Goal: Check status: Check status

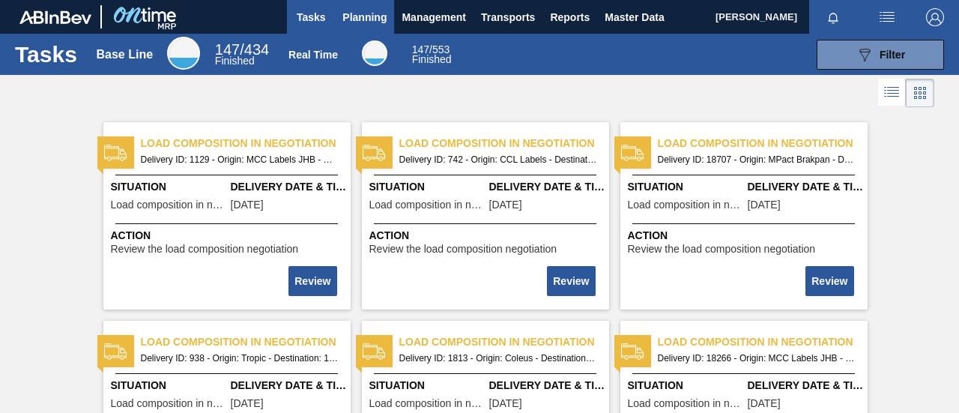
click at [374, 16] on span "Planning" at bounding box center [364, 17] width 44 height 18
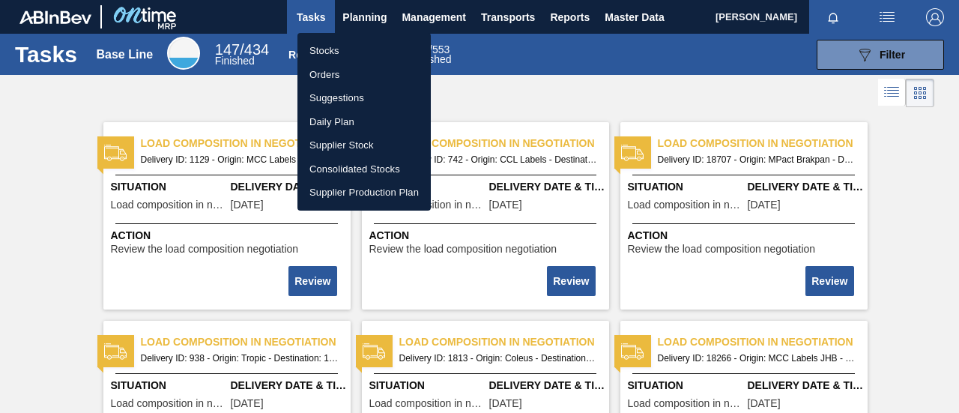
click at [343, 49] on li "Stocks" at bounding box center [363, 51] width 133 height 24
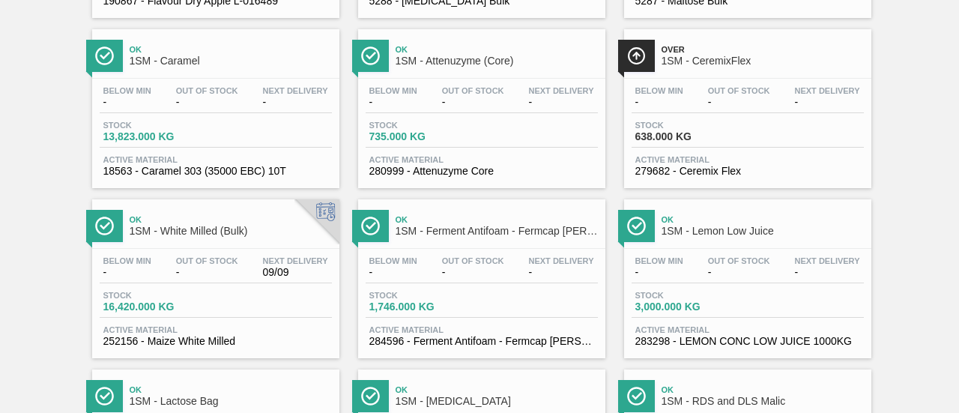
scroll to position [1037, 0]
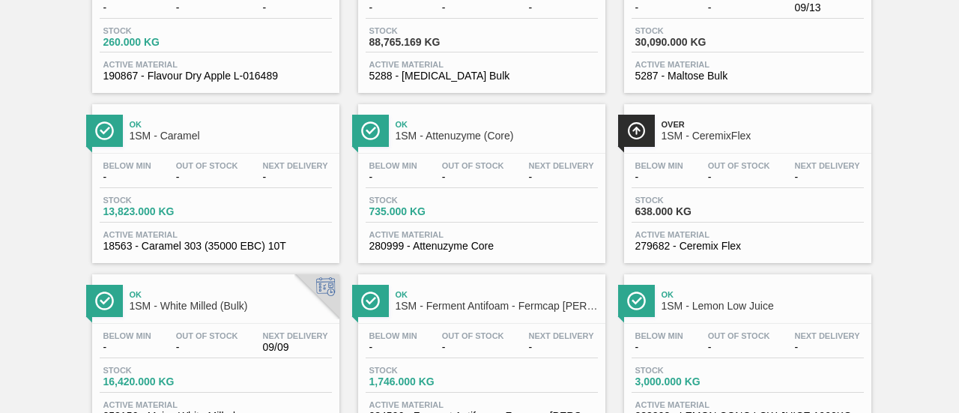
click at [481, 216] on div "Stock 735.000 KG" at bounding box center [481, 208] width 232 height 27
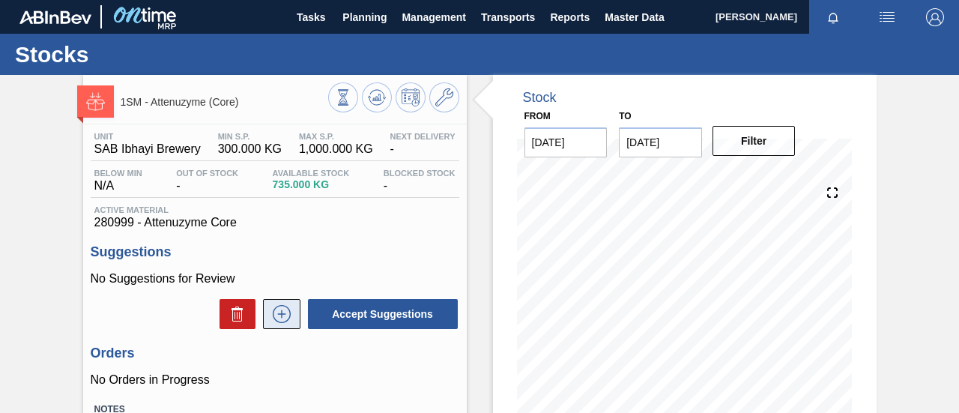
click at [278, 310] on icon at bounding box center [282, 314] width 24 height 18
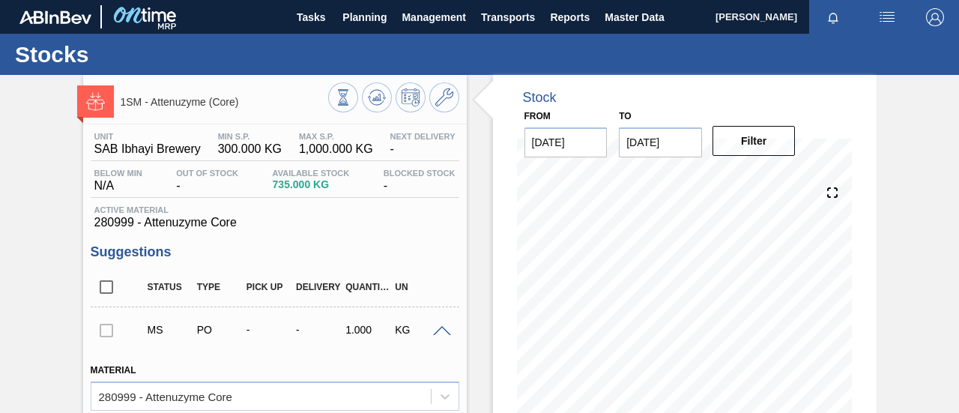
scroll to position [300, 0]
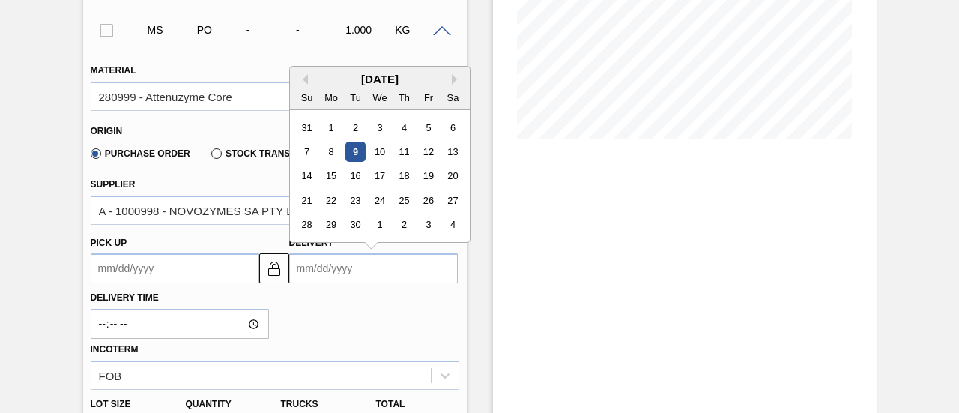
click at [433, 273] on input "Delivery" at bounding box center [373, 268] width 169 height 30
click at [428, 155] on div "12" at bounding box center [428, 152] width 20 height 20
type up3243575317 "[DATE]"
type input "[DATE]"
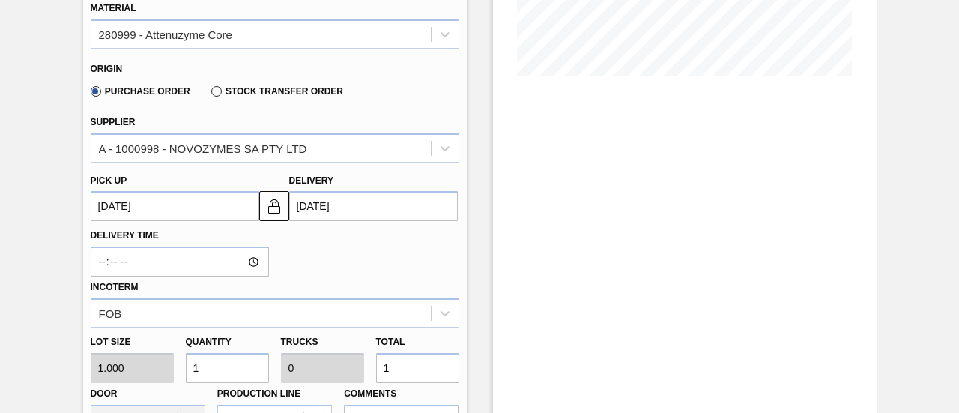
scroll to position [524, 0]
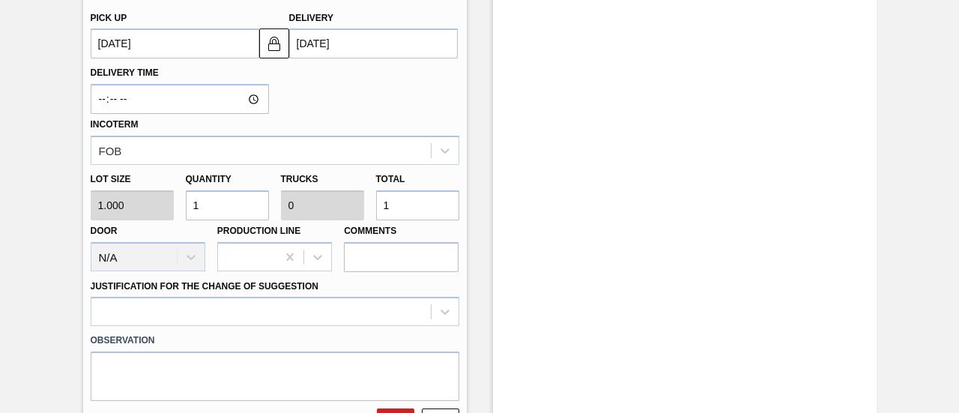
drag, startPoint x: 395, startPoint y: 207, endPoint x: 378, endPoint y: 210, distance: 16.7
click at [378, 210] on input "1" at bounding box center [417, 205] width 83 height 30
type input "6"
type input "0.003"
type input "6"
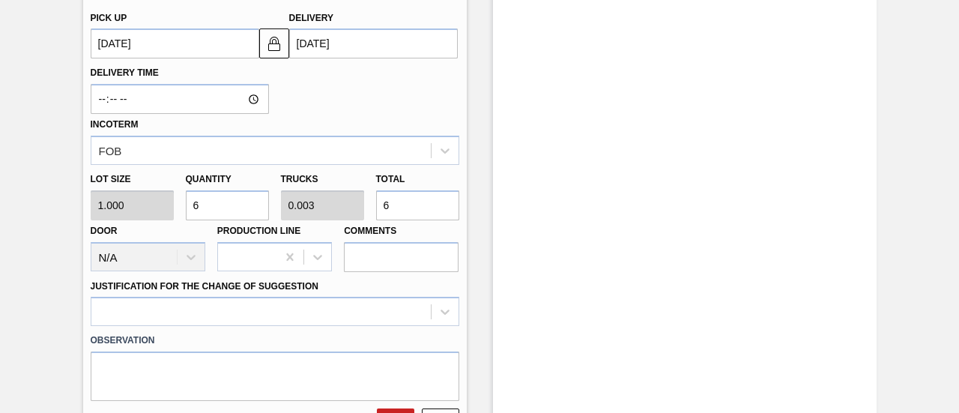
type input "60"
type input "0.025"
type input "60"
type input "600"
type input "0.25"
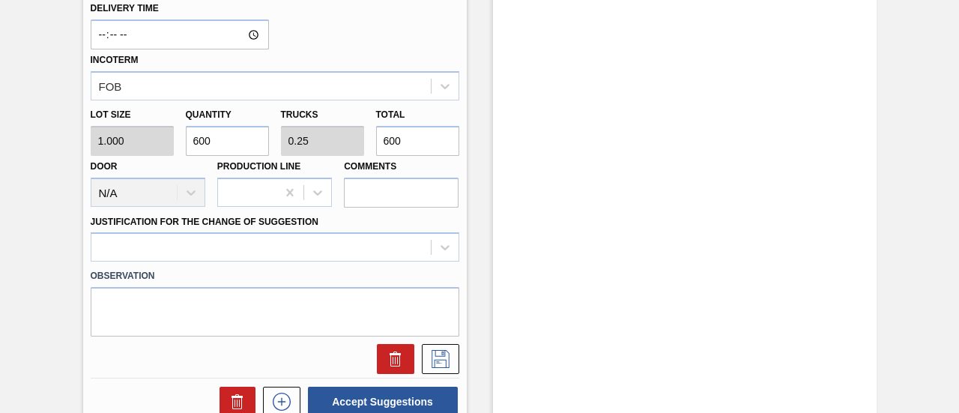
scroll to position [674, 0]
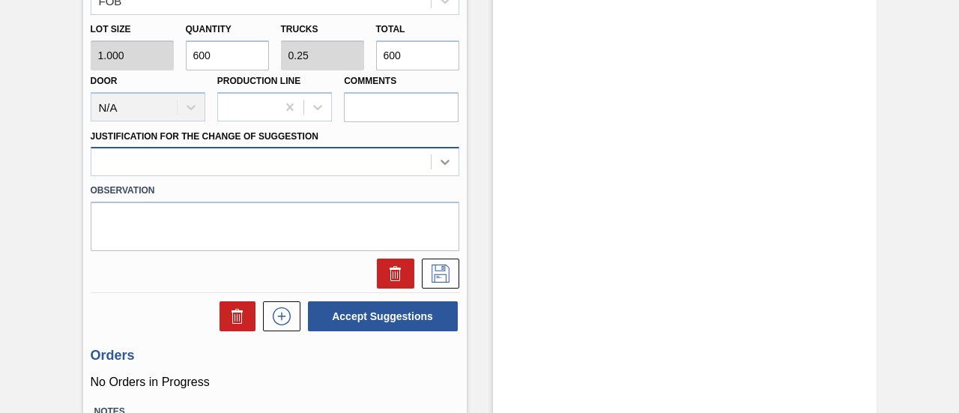
type input "600"
click at [446, 163] on icon at bounding box center [444, 162] width 9 height 5
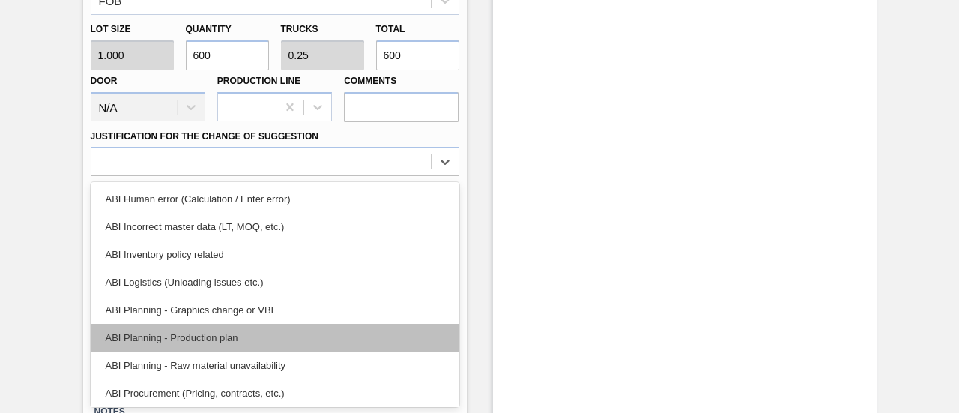
click at [224, 337] on div "ABI Planning - Production plan" at bounding box center [275, 338] width 368 height 28
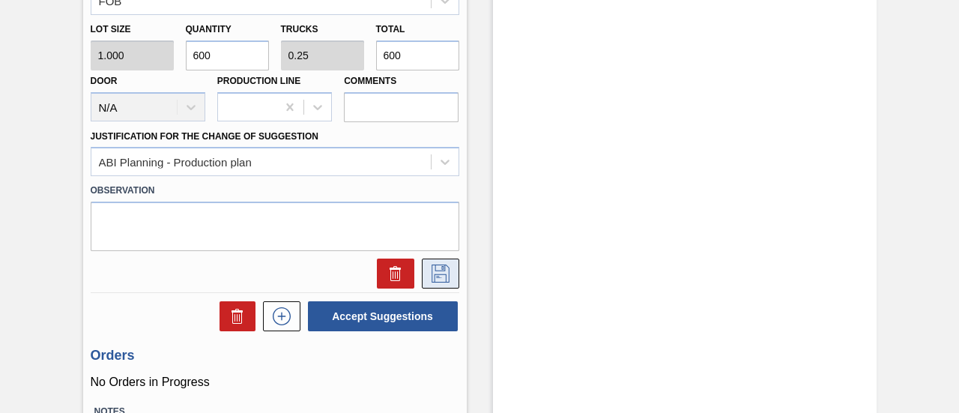
click at [433, 269] on icon at bounding box center [440, 273] width 24 height 18
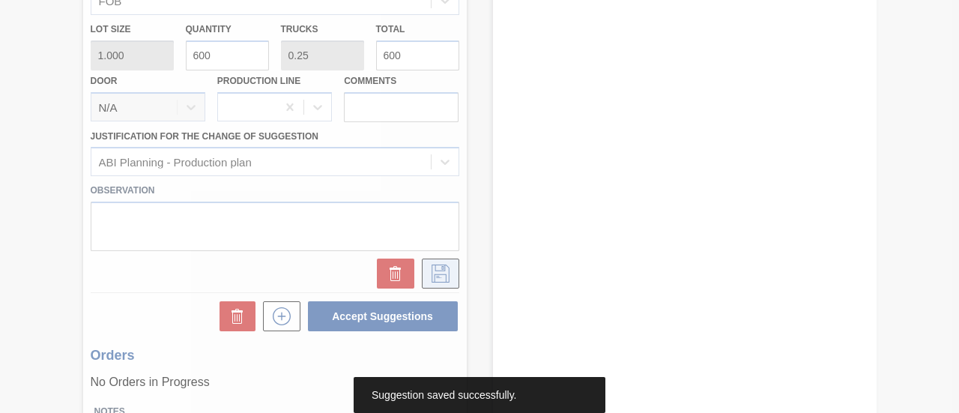
scroll to position [231, 0]
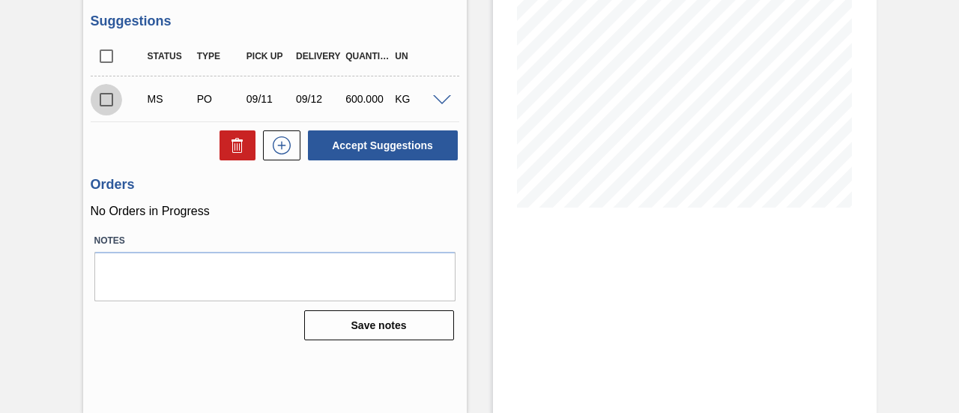
click at [109, 101] on input "checkbox" at bounding box center [106, 99] width 31 height 31
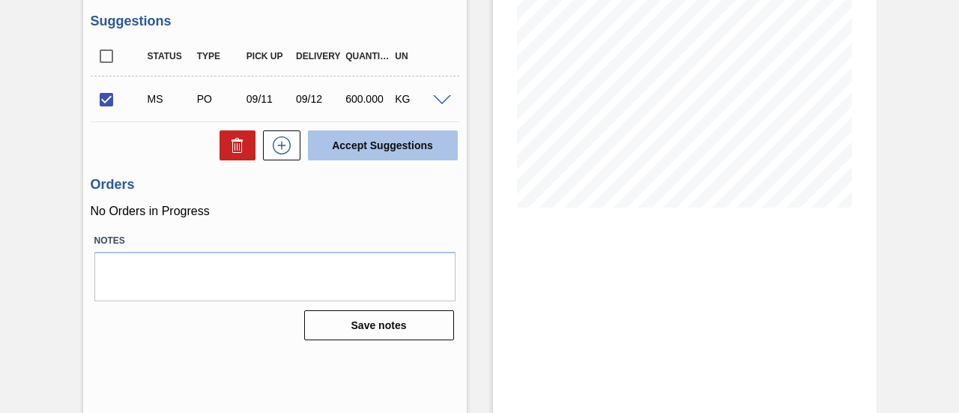
click at [377, 147] on button "Accept Suggestions" at bounding box center [383, 145] width 150 height 30
checkbox input "false"
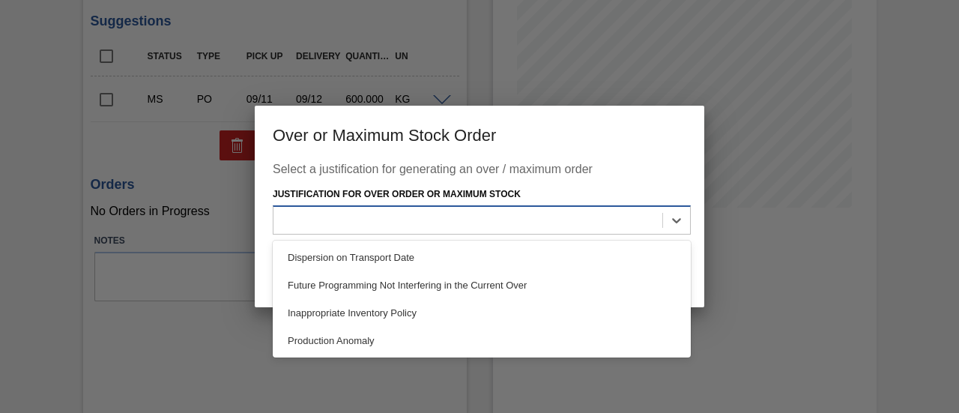
click at [397, 222] on div at bounding box center [467, 220] width 389 height 22
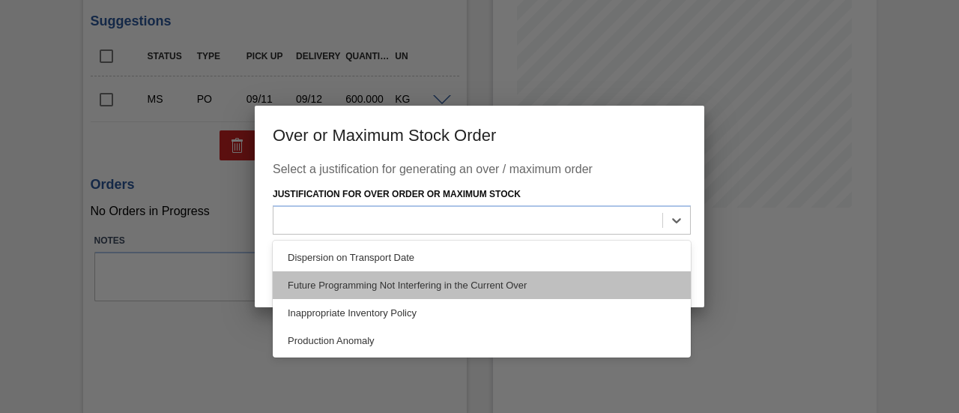
click at [403, 289] on div "Future Programming Not Interfering in the Current Over" at bounding box center [482, 285] width 418 height 28
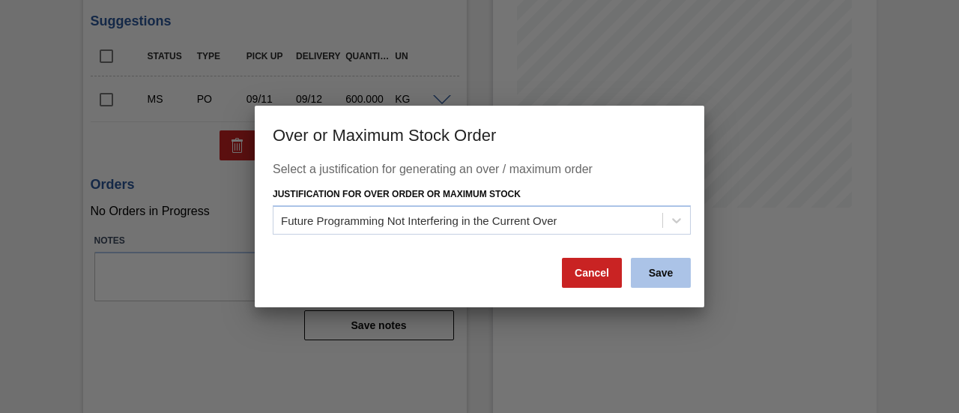
click at [662, 275] on button "Save" at bounding box center [661, 273] width 60 height 30
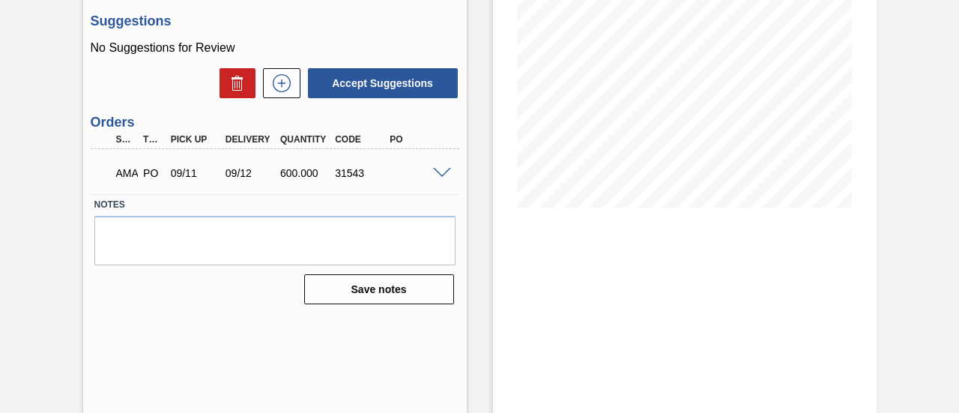
click at [434, 173] on span at bounding box center [442, 173] width 18 height 11
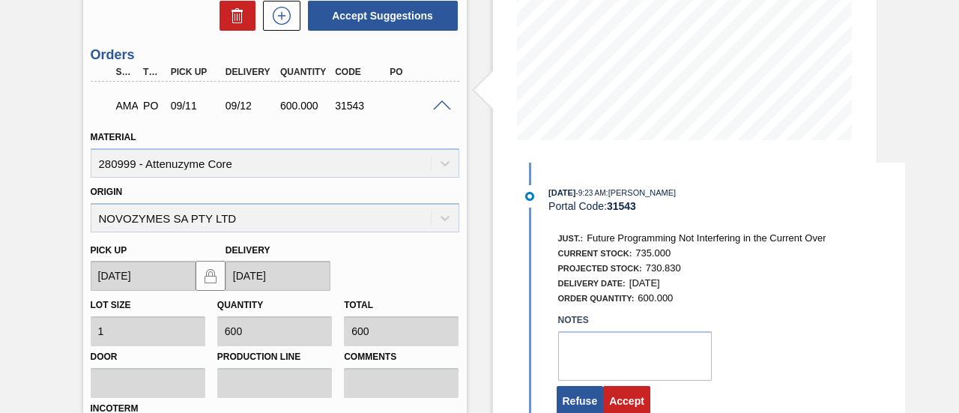
scroll to position [380, 0]
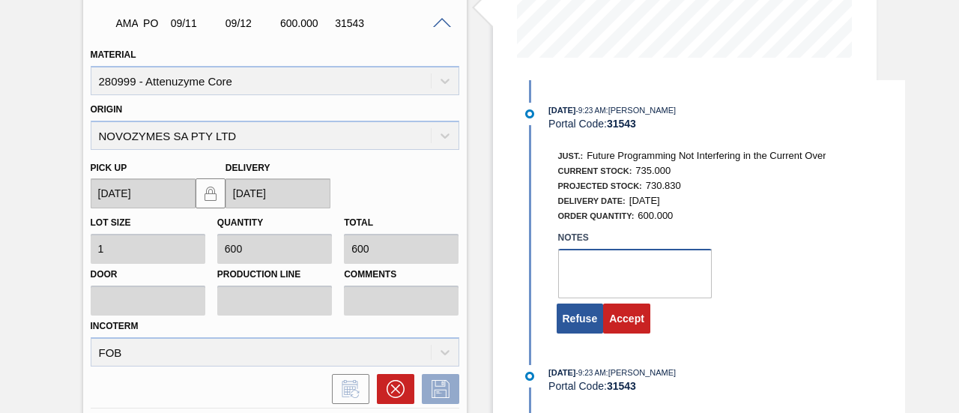
click at [601, 270] on textarea at bounding box center [635, 273] width 154 height 49
type textarea "."
click at [629, 321] on button "Accept" at bounding box center [626, 318] width 47 height 30
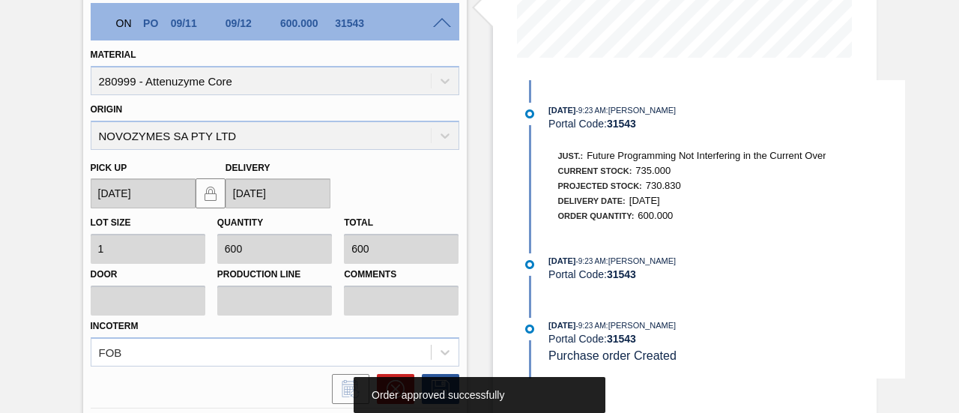
scroll to position [231, 0]
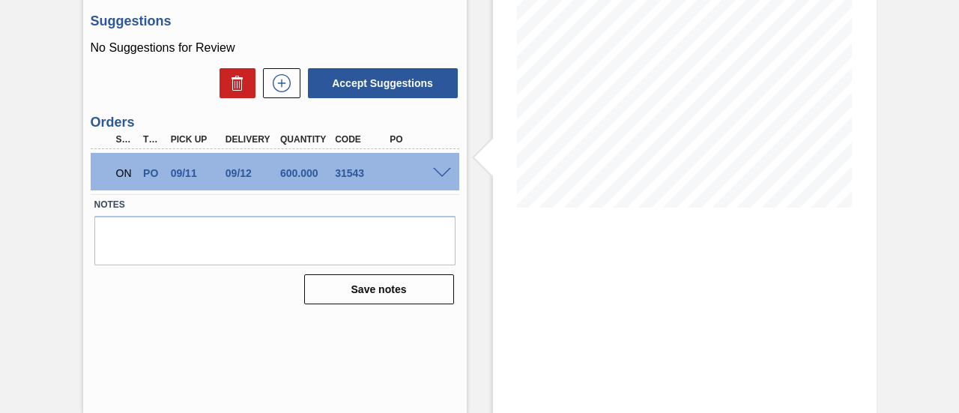
click at [435, 176] on span at bounding box center [442, 173] width 18 height 11
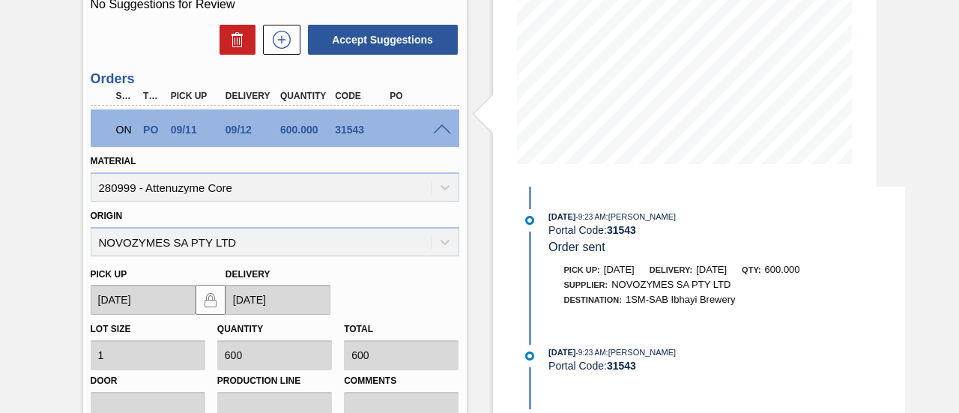
scroll to position [0, 0]
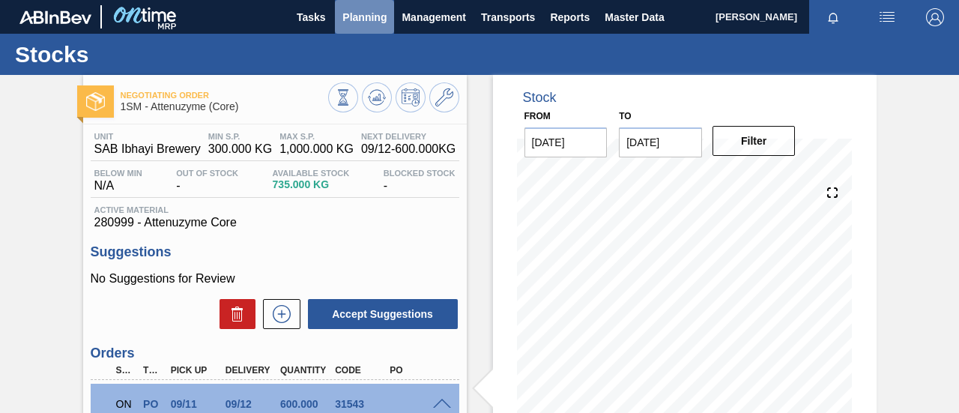
click at [364, 16] on span "Planning" at bounding box center [364, 17] width 44 height 18
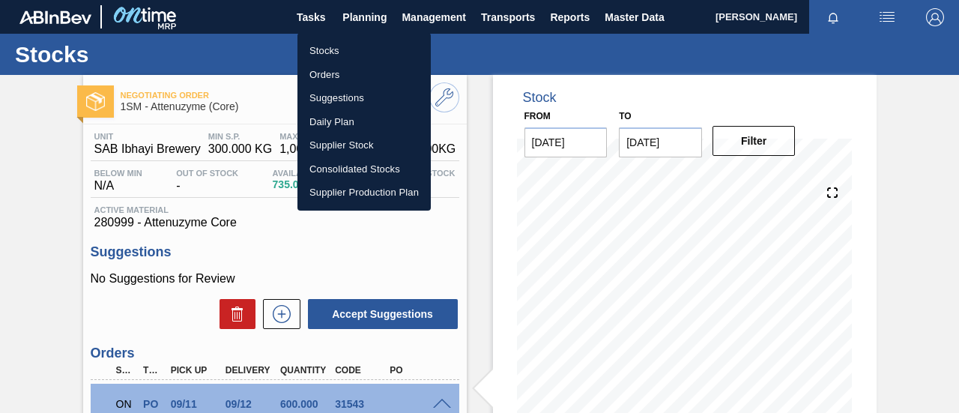
click at [336, 49] on li "Stocks" at bounding box center [363, 51] width 133 height 24
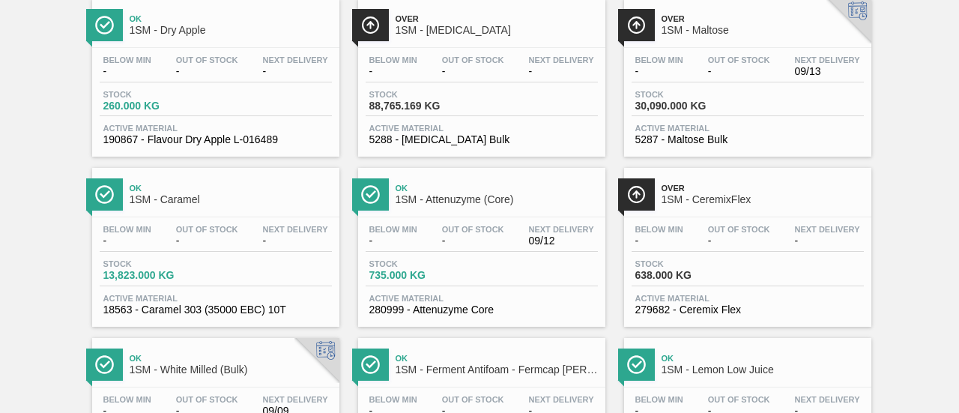
scroll to position [1049, 0]
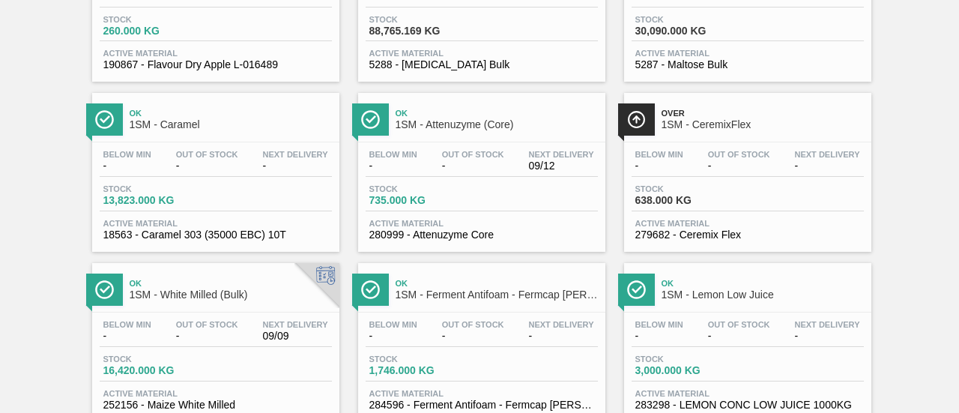
click at [702, 205] on span "638.000 KG" at bounding box center [687, 200] width 105 height 11
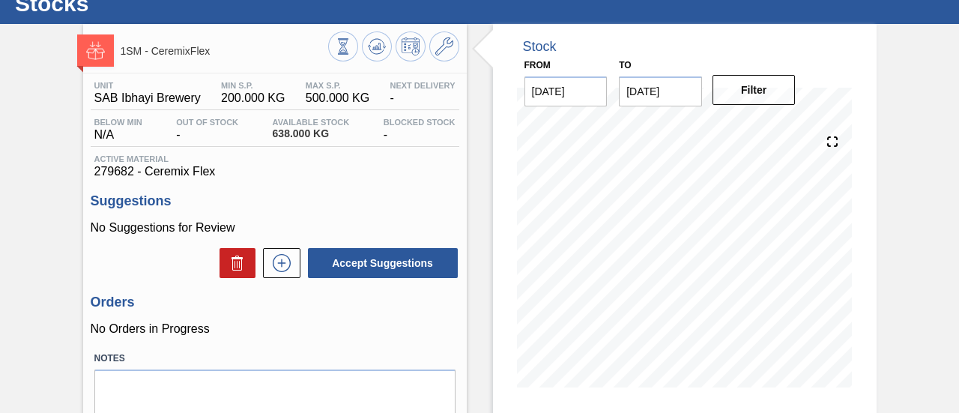
scroll to position [75, 0]
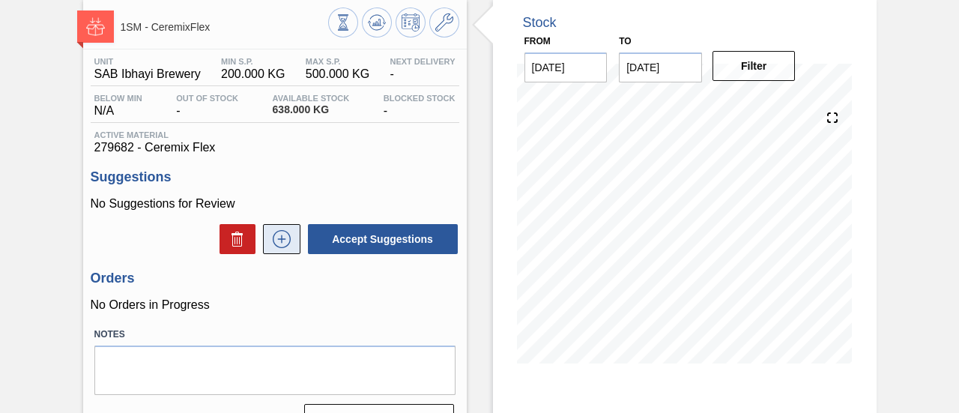
click at [291, 239] on icon at bounding box center [282, 239] width 24 height 18
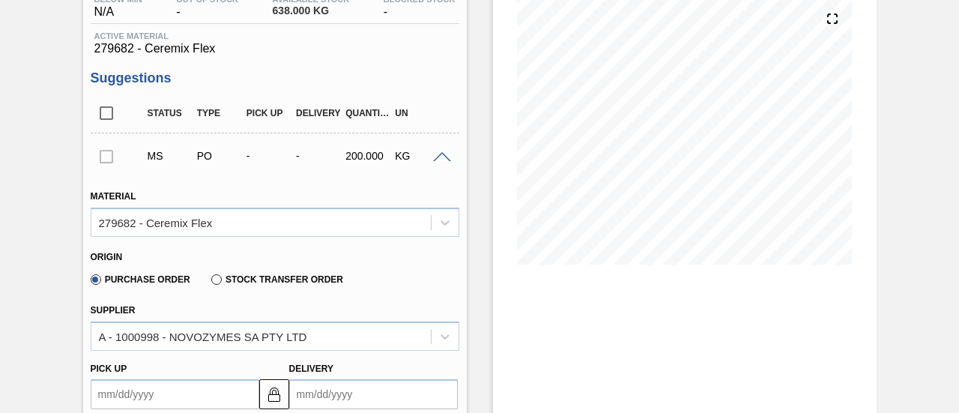
scroll to position [300, 0]
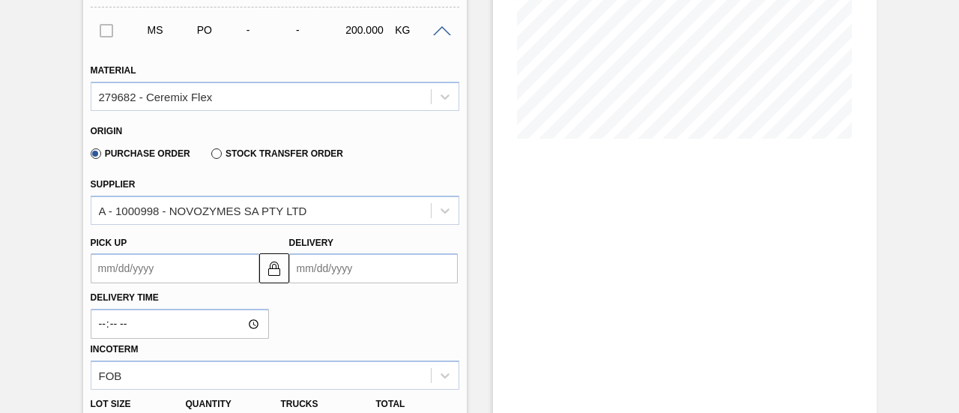
click at [349, 270] on input "Delivery" at bounding box center [373, 268] width 169 height 30
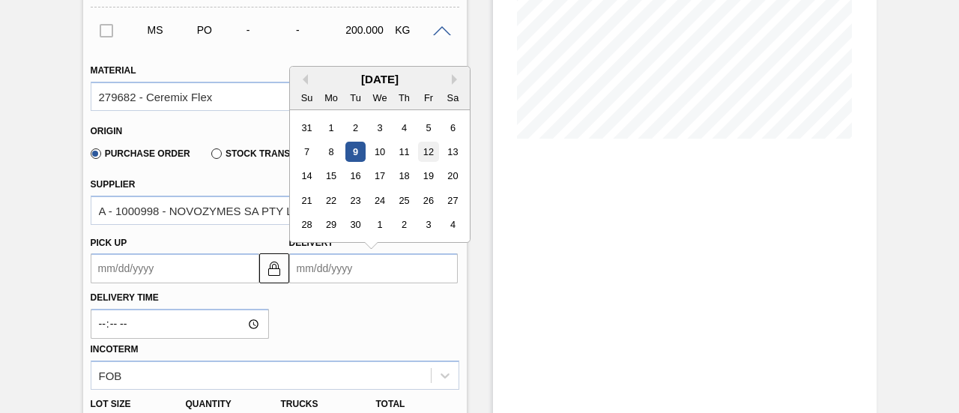
click at [431, 154] on div "12" at bounding box center [428, 152] width 20 height 20
type up3243575318 "[DATE]"
type input "[DATE]"
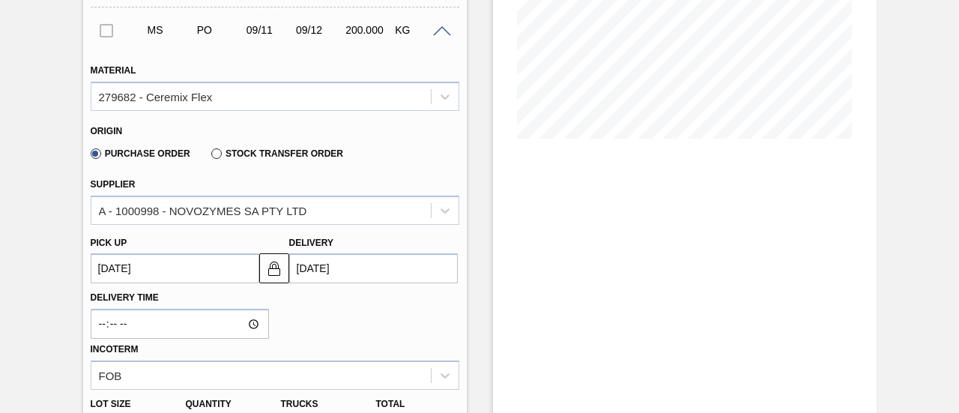
scroll to position [449, 0]
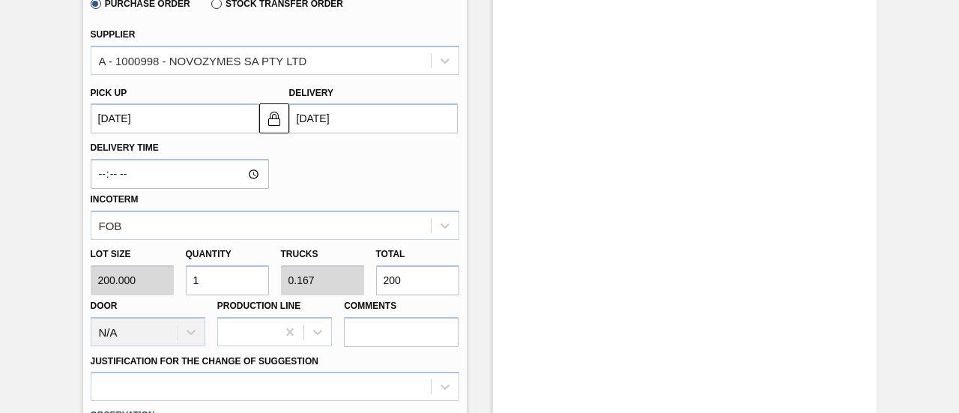
click at [357, 281] on div "Lot size 200.000 Quantity 1 Trucks 0.167 Total 200 Door N/A Production Line Com…" at bounding box center [275, 293] width 380 height 107
type input "0.03"
type input "0.005"
type input "6"
type input "0.3"
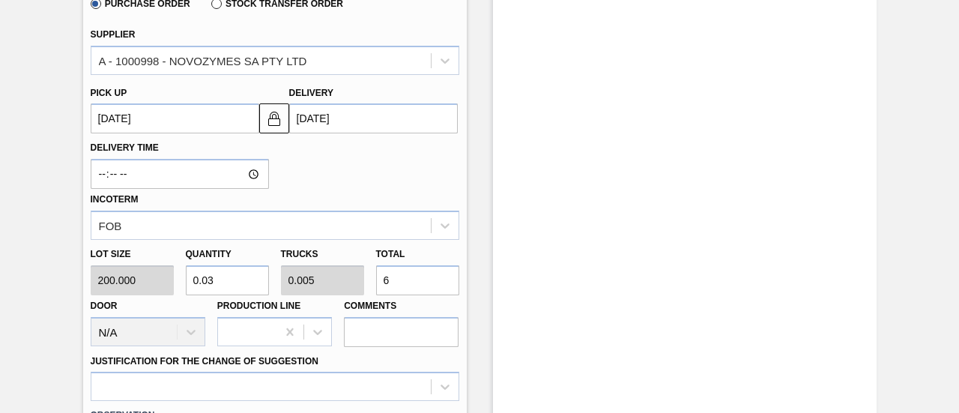
type input "0.05"
type input "60"
type input "3"
type input "0.5"
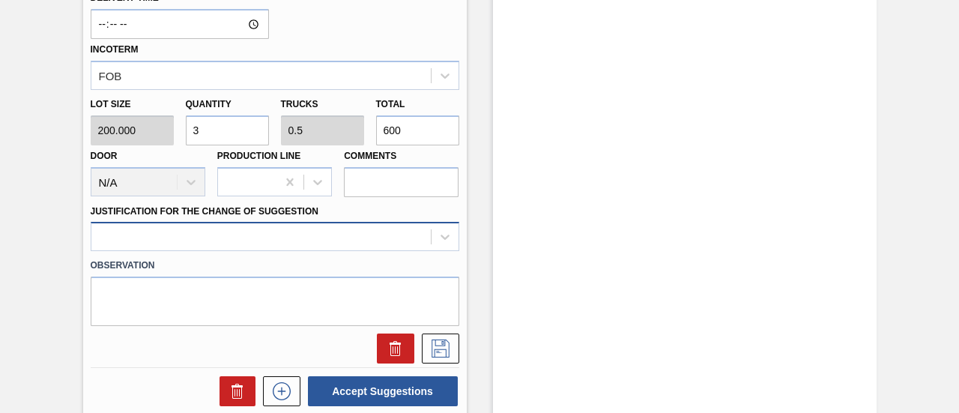
type input "600"
click at [349, 237] on div at bounding box center [275, 236] width 368 height 29
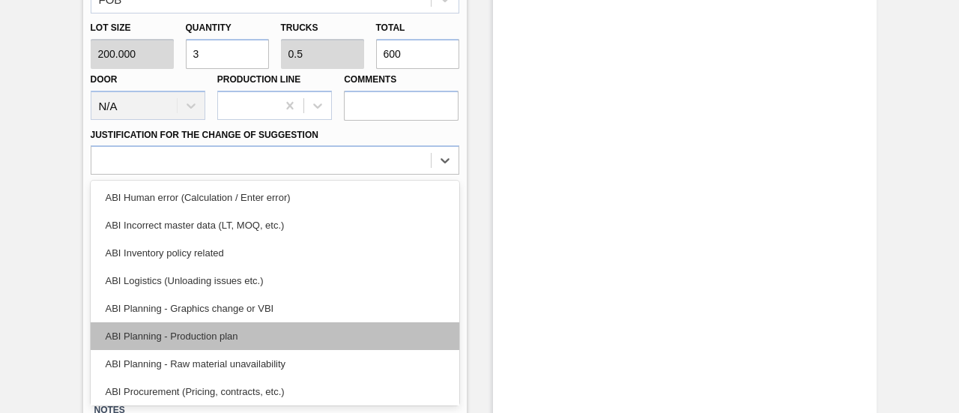
click at [232, 345] on div "ABI Planning - Production plan" at bounding box center [275, 336] width 368 height 28
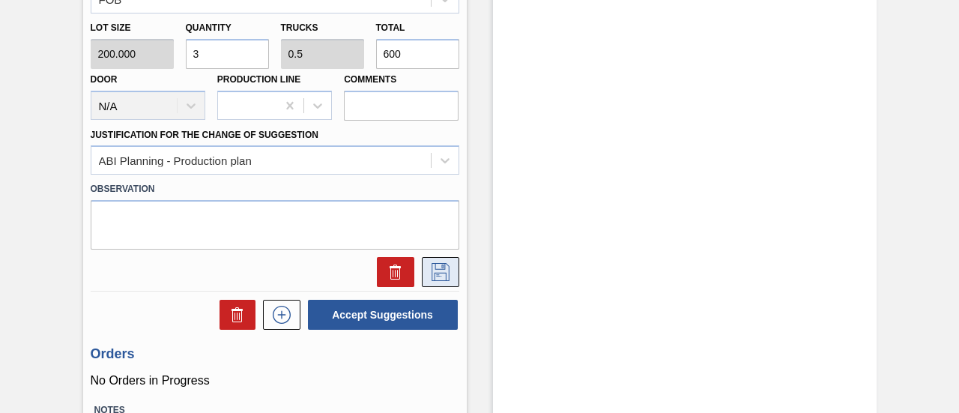
click at [440, 267] on icon at bounding box center [440, 272] width 24 height 18
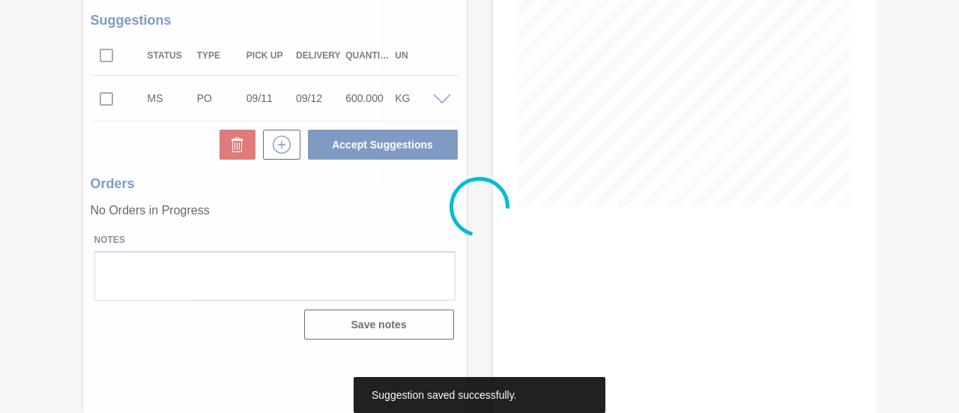
scroll to position [231, 0]
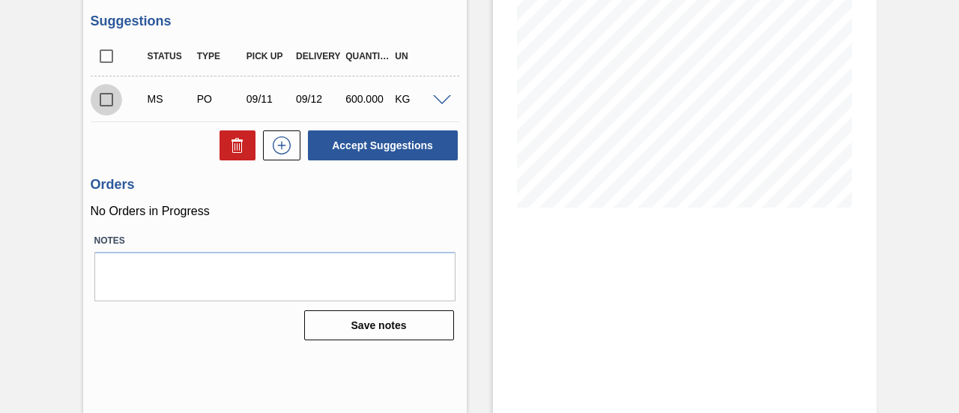
click at [101, 103] on input "checkbox" at bounding box center [106, 99] width 31 height 31
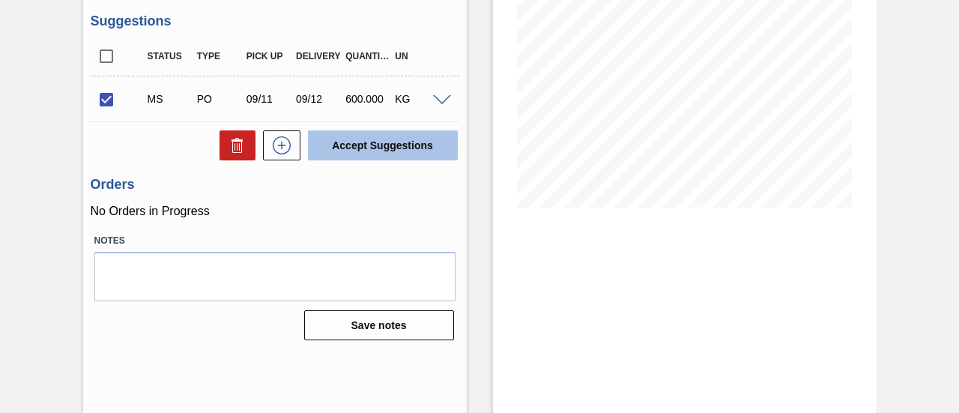
click at [386, 137] on button "Accept Suggestions" at bounding box center [383, 145] width 150 height 30
checkbox input "false"
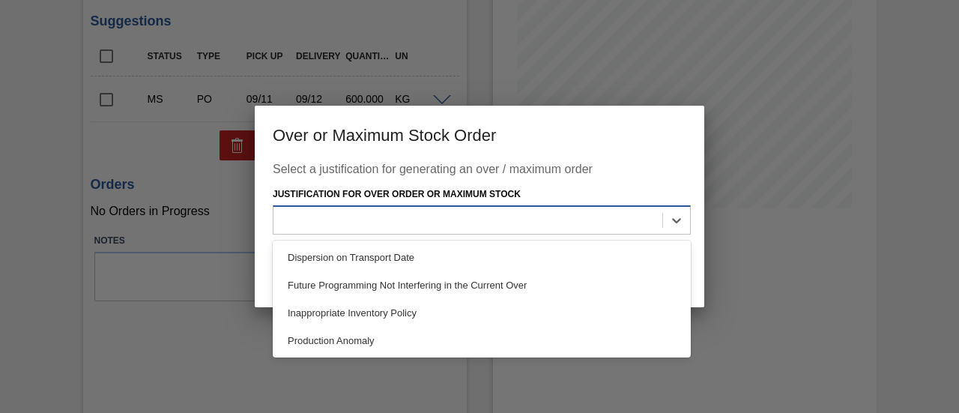
click at [473, 231] on div at bounding box center [467, 220] width 389 height 22
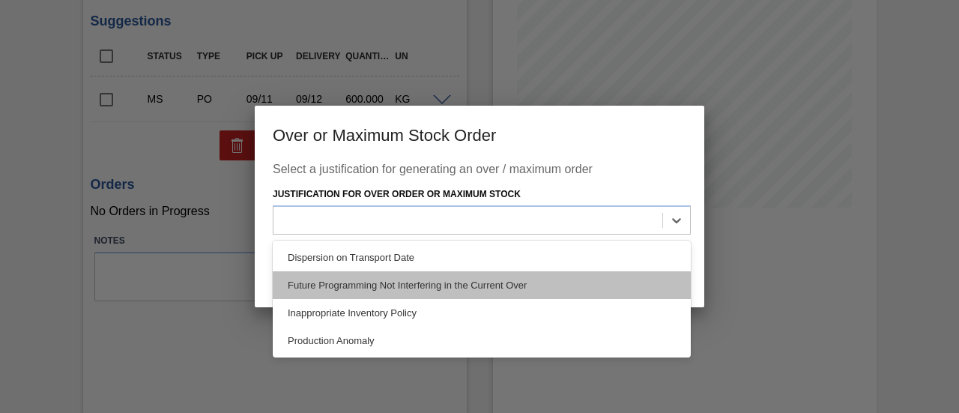
click at [393, 284] on div "Future Programming Not Interfering in the Current Over" at bounding box center [482, 285] width 418 height 28
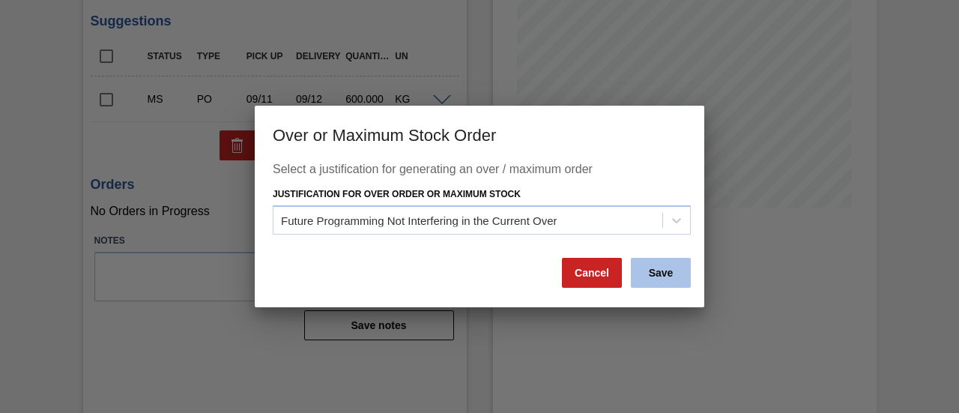
click at [673, 278] on button "Save" at bounding box center [661, 273] width 60 height 30
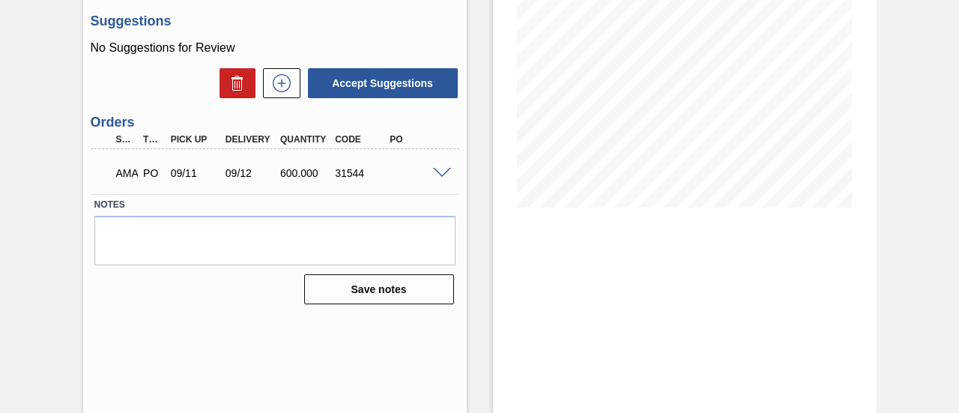
click at [437, 170] on span at bounding box center [442, 173] width 18 height 11
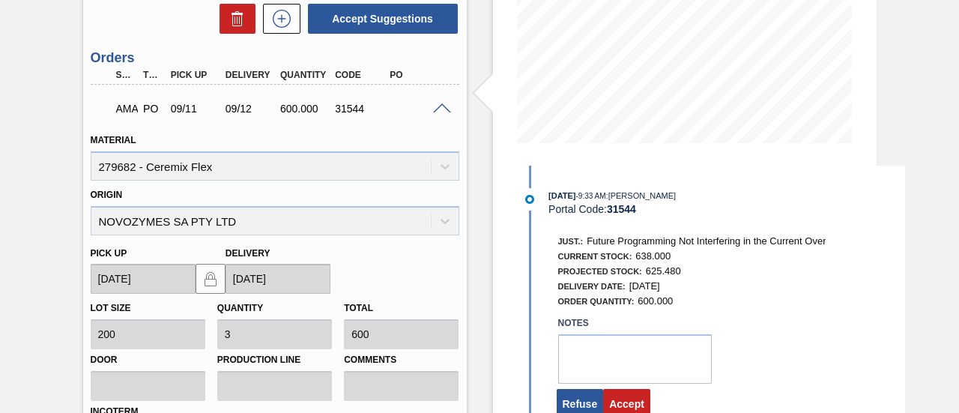
scroll to position [455, 0]
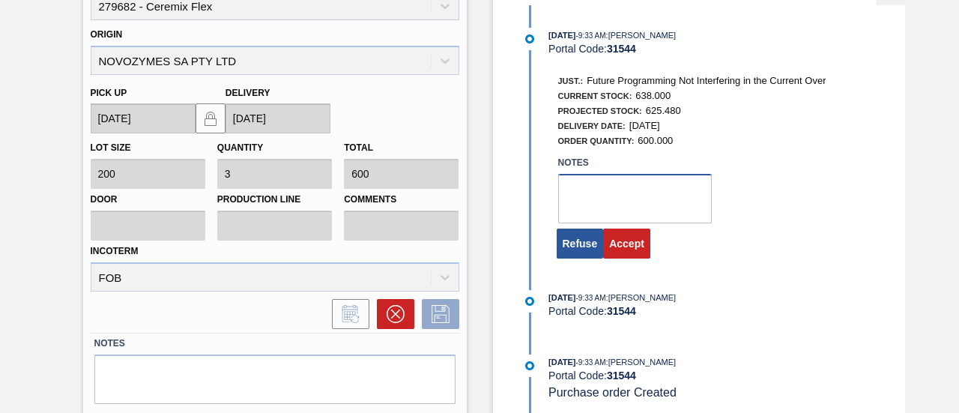
click at [604, 207] on textarea at bounding box center [635, 198] width 154 height 49
type textarea "."
click at [627, 248] on button "Accept" at bounding box center [626, 243] width 47 height 30
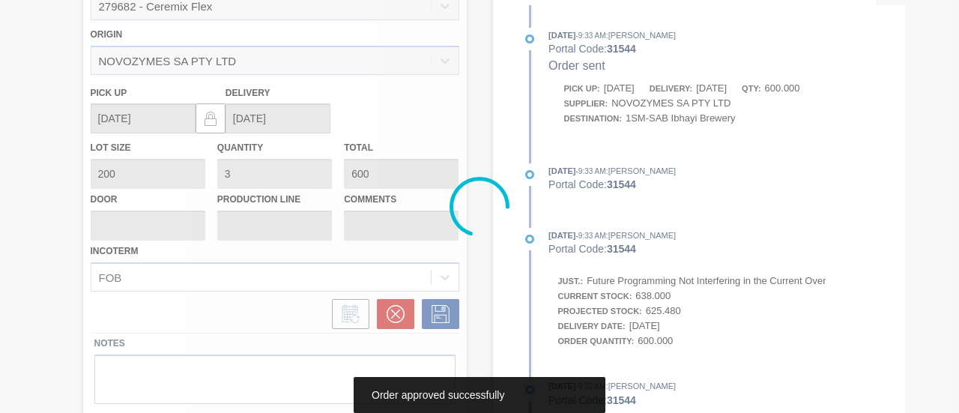
scroll to position [231, 0]
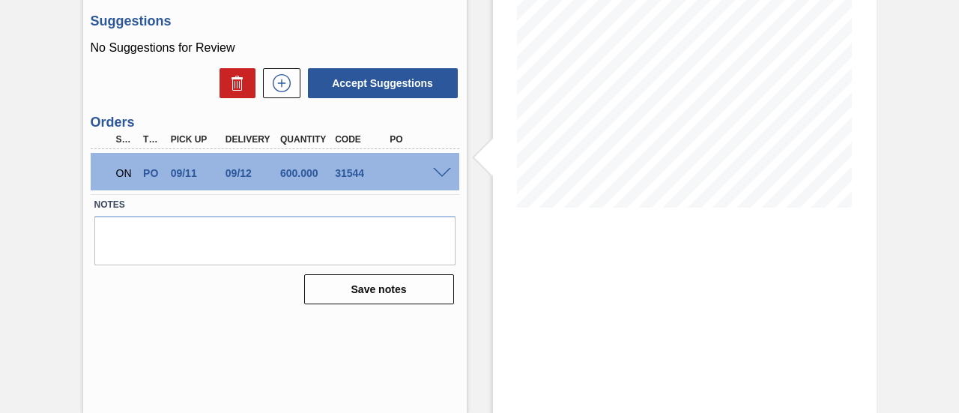
click at [443, 175] on span at bounding box center [442, 173] width 18 height 11
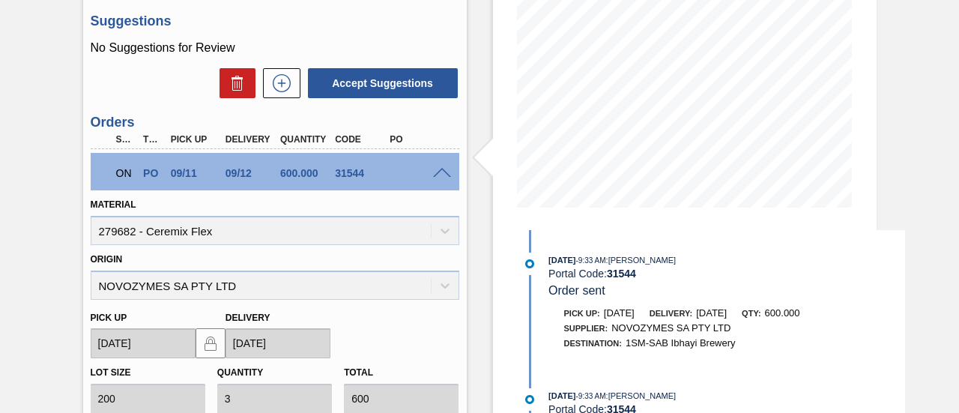
scroll to position [0, 0]
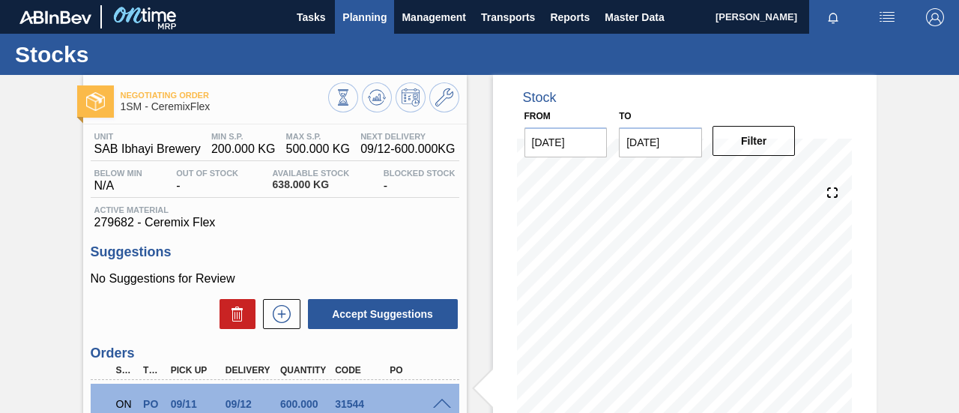
click at [360, 14] on span "Planning" at bounding box center [364, 17] width 44 height 18
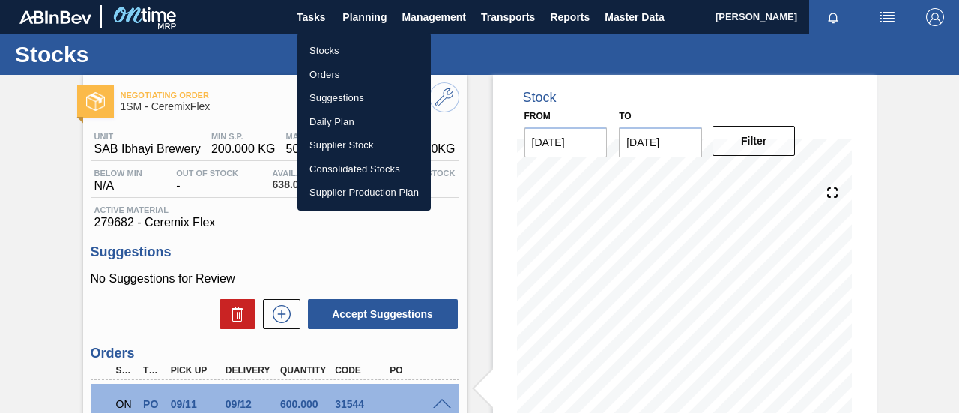
click at [332, 55] on li "Stocks" at bounding box center [363, 51] width 133 height 24
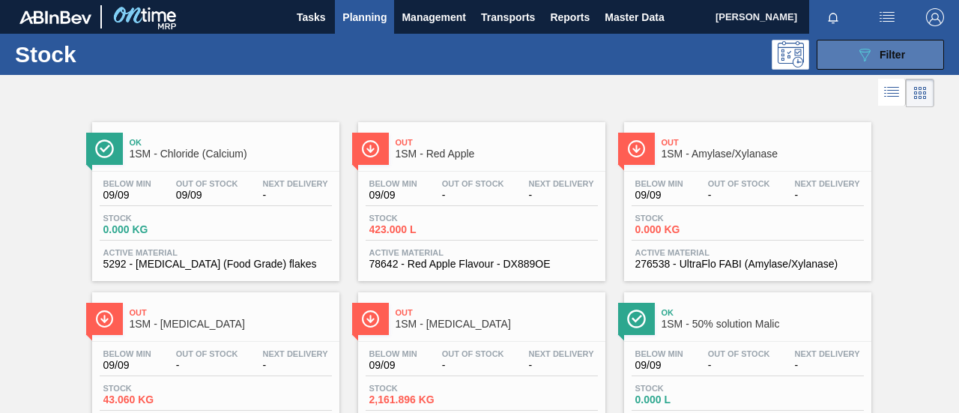
click at [893, 56] on span "Filter" at bounding box center [891, 55] width 25 height 12
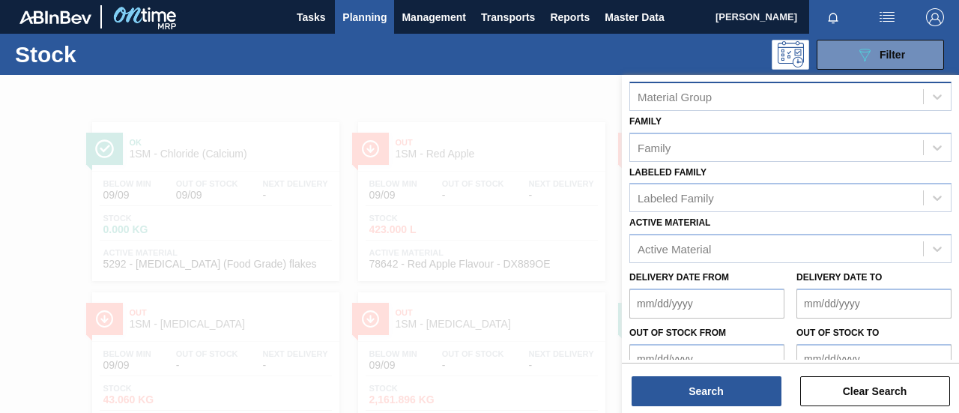
scroll to position [306, 0]
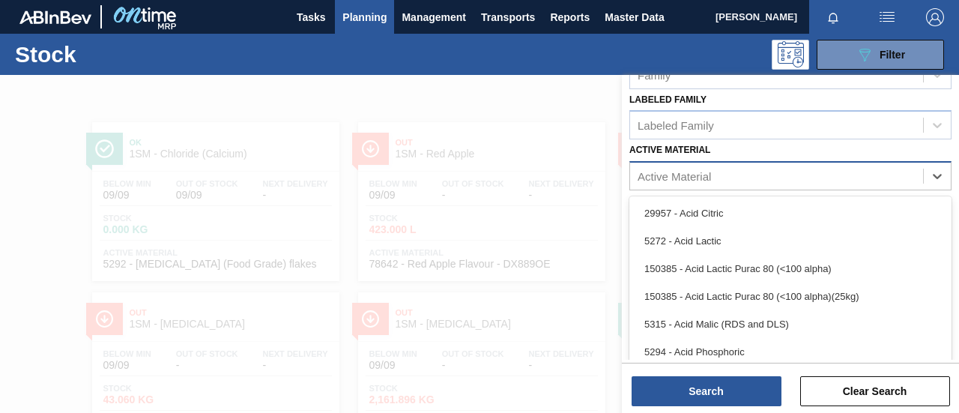
click at [795, 174] on div "Active Material" at bounding box center [776, 177] width 293 height 22
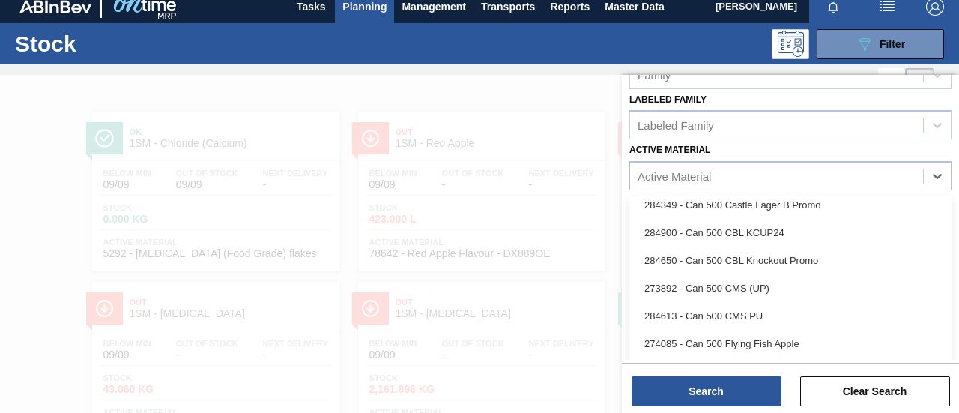
scroll to position [2591, 0]
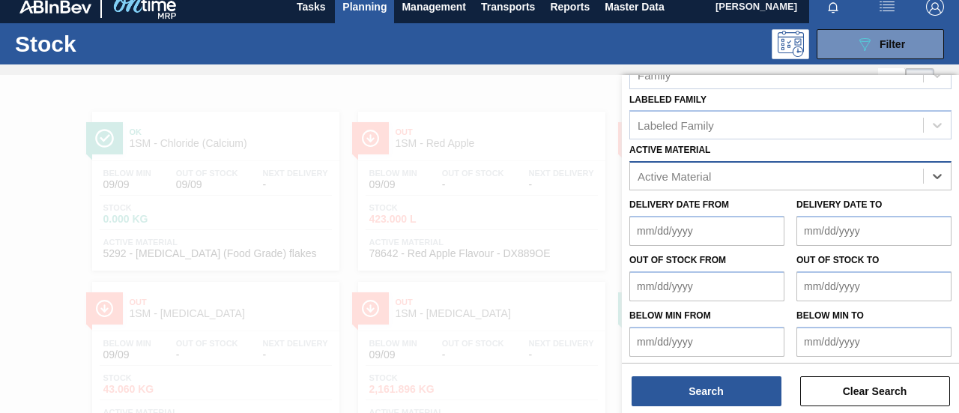
click at [649, 171] on div "Active Material" at bounding box center [673, 176] width 73 height 13
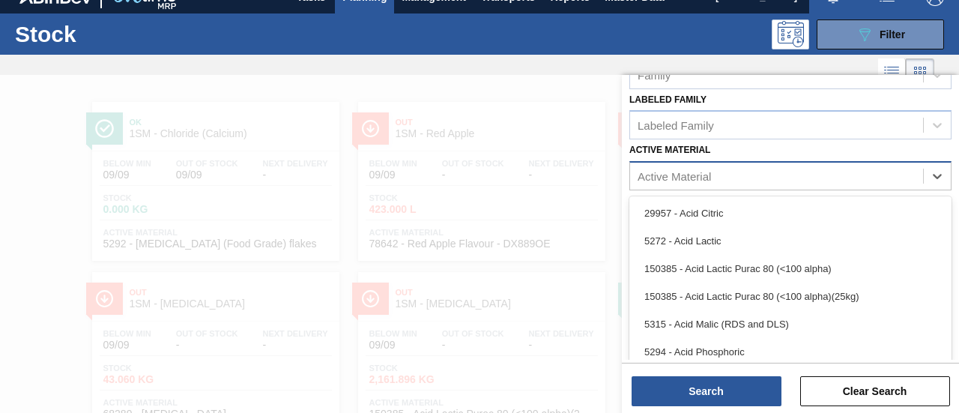
scroll to position [22, 0]
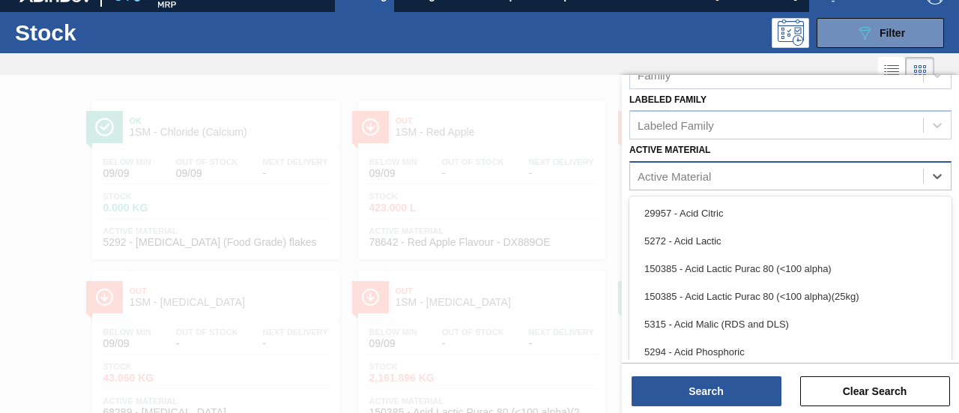
paste Material "5320"
type Material "5320"
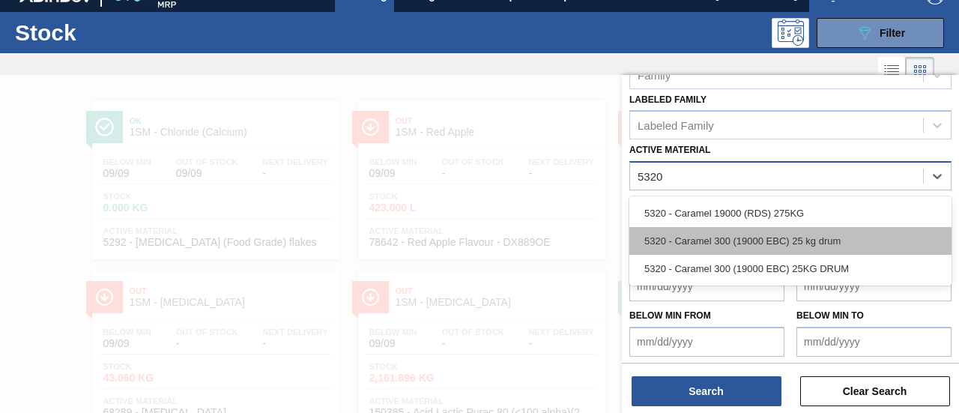
click at [755, 237] on div "5320 - Caramel 300 (19000 EBC) 25 kg drum" at bounding box center [790, 241] width 322 height 28
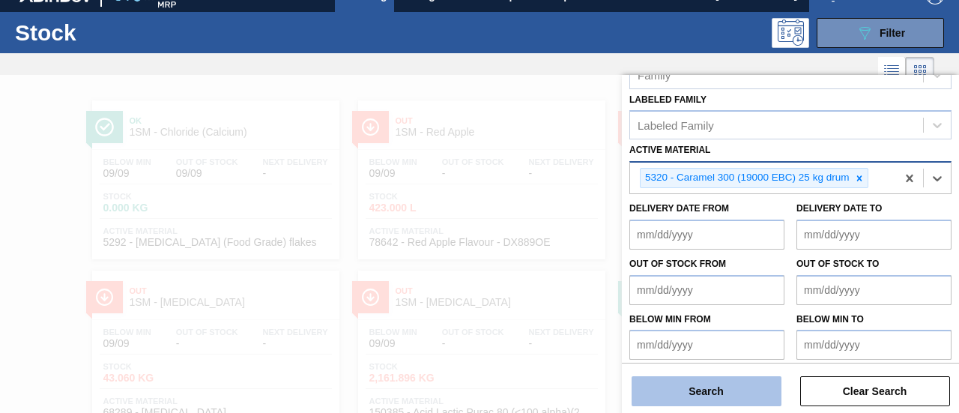
click at [702, 390] on button "Search" at bounding box center [706, 391] width 150 height 30
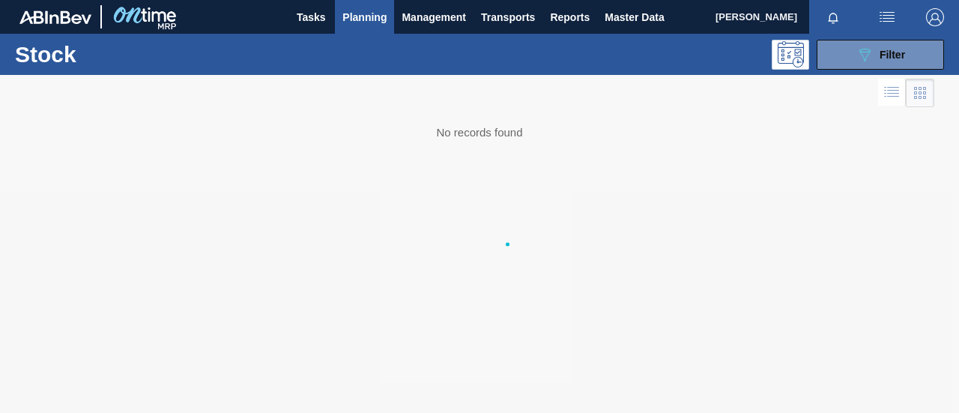
scroll to position [0, 0]
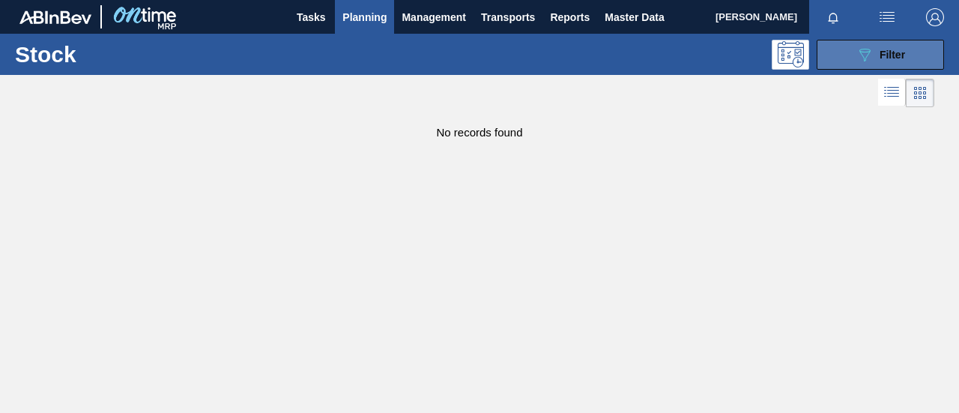
click at [894, 46] on div "089F7B8B-B2A5-4AFE-B5C0-19BA573D28AC Filter" at bounding box center [879, 55] width 49 height 18
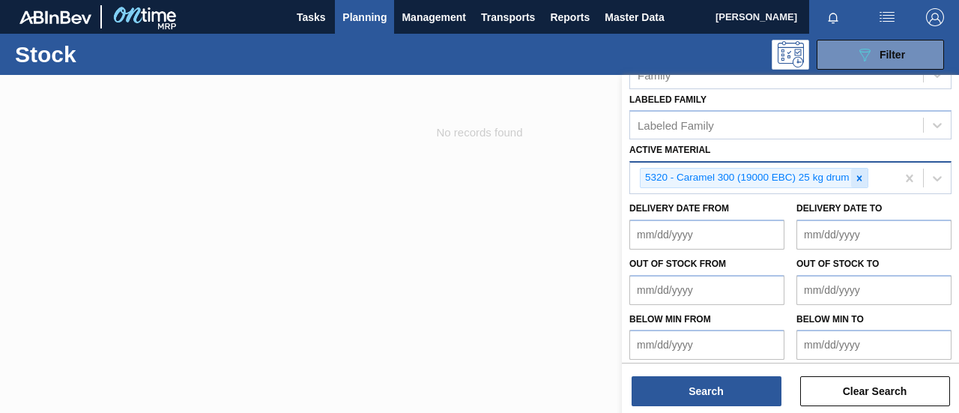
click at [858, 176] on icon at bounding box center [859, 178] width 10 height 10
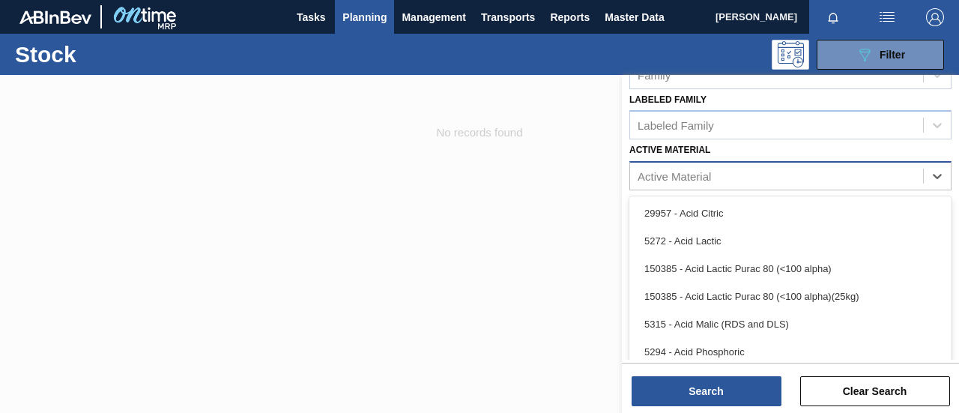
click at [856, 172] on div "Active Material" at bounding box center [776, 177] width 293 height 22
paste Material "5320"
type Material "5320"
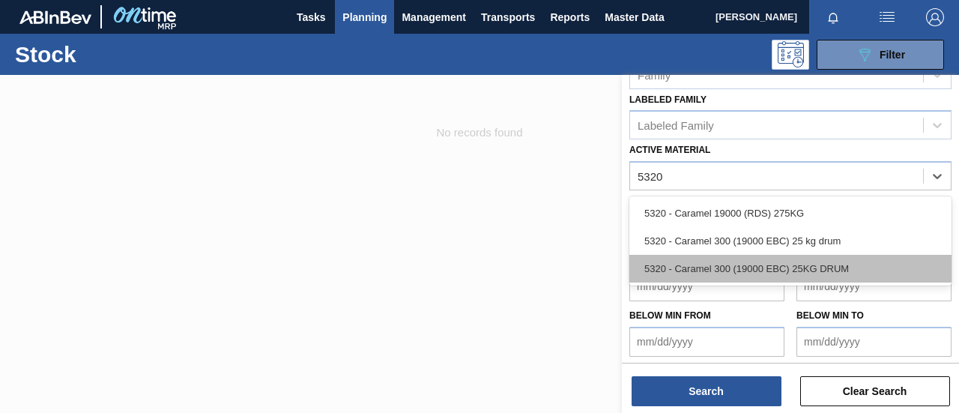
click at [795, 261] on div "5320 - Caramel 300 (19000 EBC) 25KG DRUM" at bounding box center [790, 269] width 322 height 28
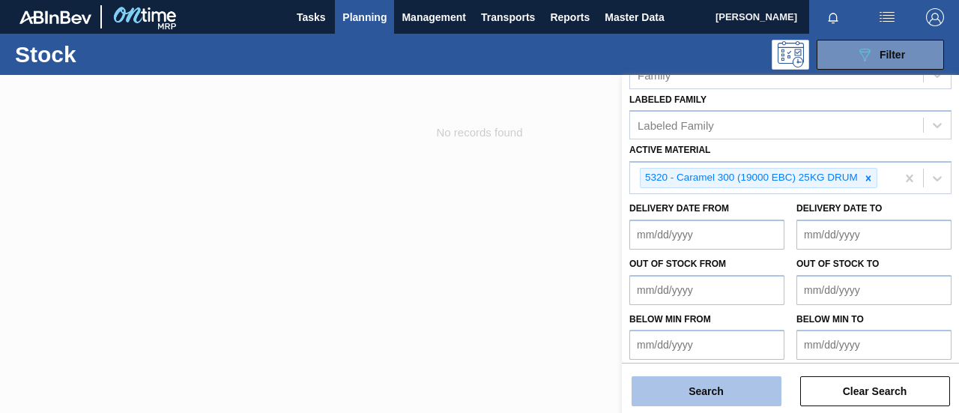
click at [709, 391] on button "Search" at bounding box center [706, 391] width 150 height 30
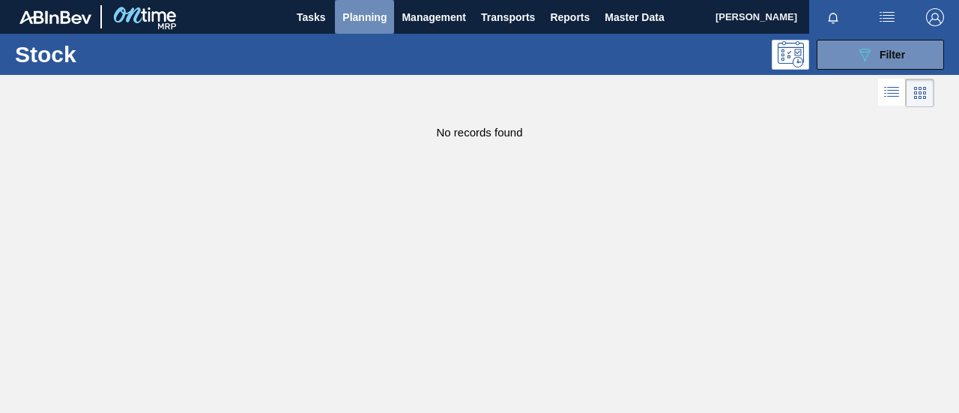
click at [355, 16] on span "Planning" at bounding box center [364, 17] width 44 height 18
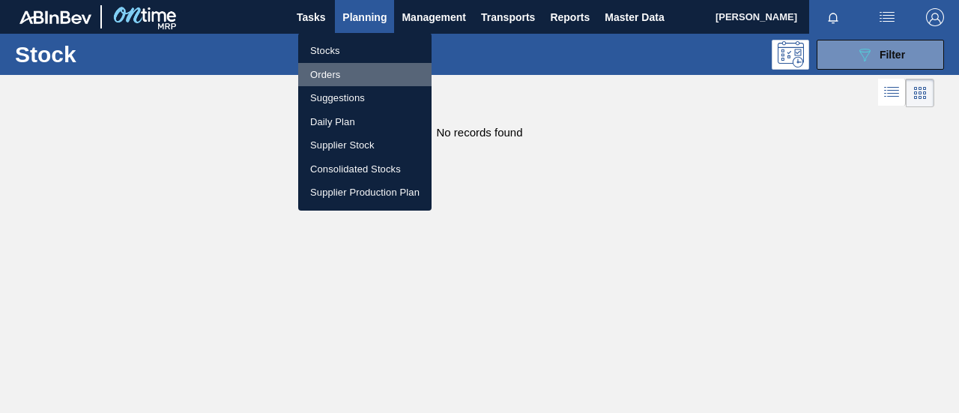
click at [349, 79] on li "Orders" at bounding box center [364, 75] width 133 height 24
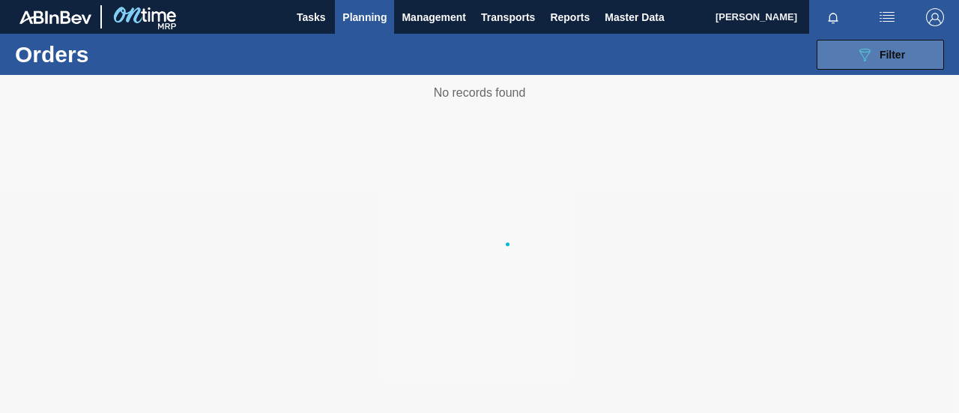
click at [880, 54] on span "Filter" at bounding box center [891, 55] width 25 height 12
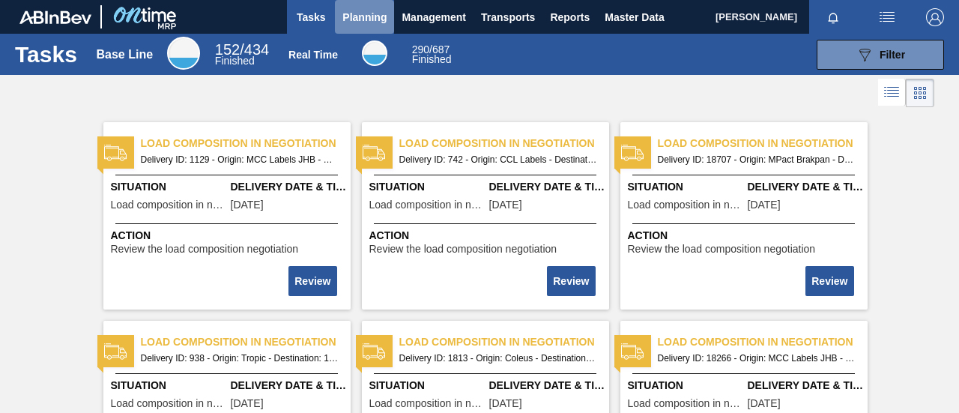
click at [355, 19] on span "Planning" at bounding box center [364, 17] width 44 height 18
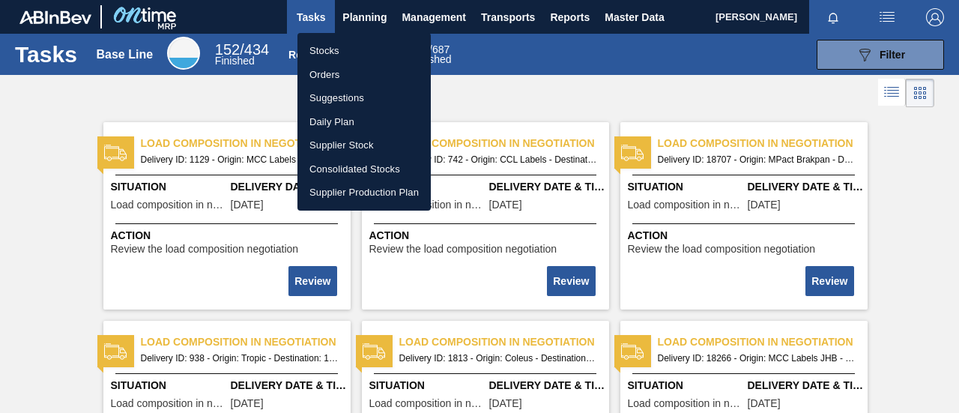
click at [367, 16] on div at bounding box center [479, 206] width 959 height 413
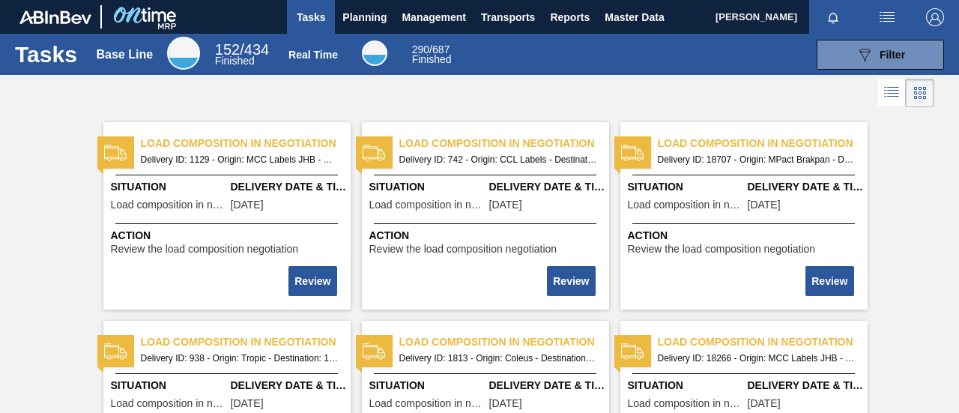
click at [367, 16] on span "Planning" at bounding box center [364, 17] width 44 height 18
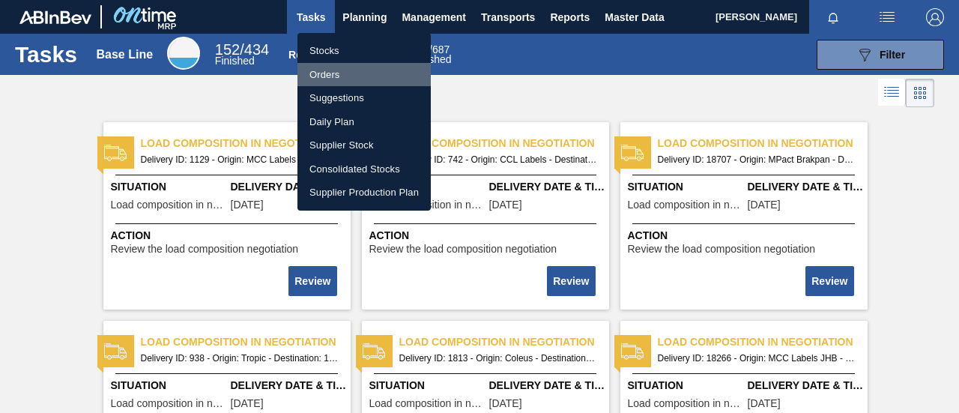
click at [339, 69] on li "Orders" at bounding box center [363, 75] width 133 height 24
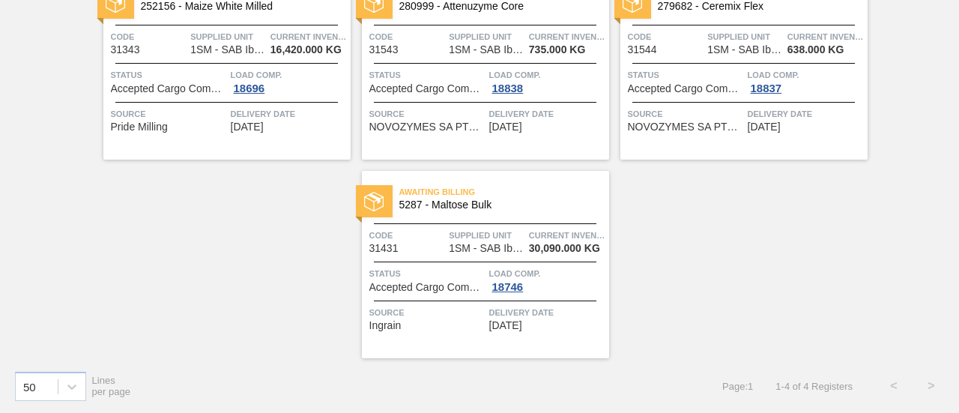
scroll to position [75, 0]
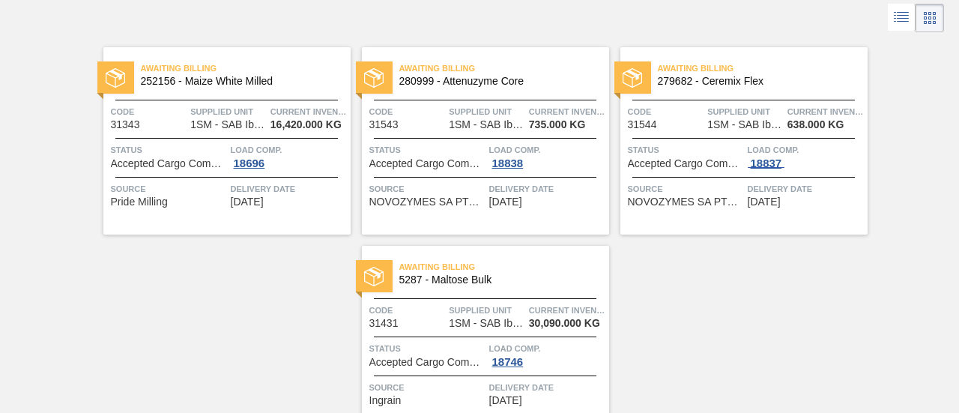
click at [756, 161] on div "18837" at bounding box center [765, 163] width 37 height 12
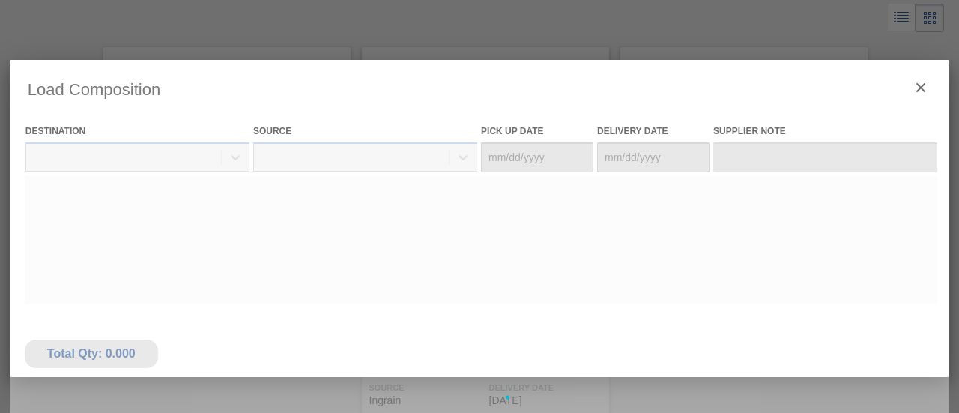
type Date "[DATE]"
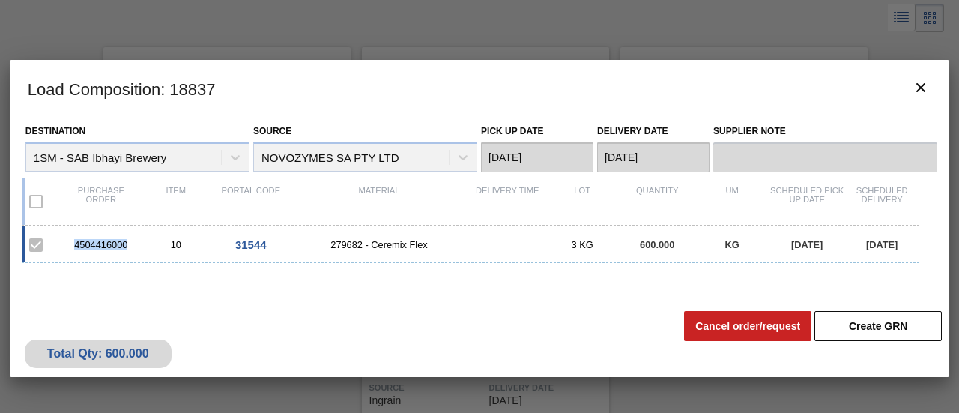
drag, startPoint x: 132, startPoint y: 245, endPoint x: 73, endPoint y: 244, distance: 59.2
click at [73, 244] on div "4504416000" at bounding box center [101, 244] width 75 height 11
copy div "4504416000"
click at [923, 91] on icon "botão de ícone" at bounding box center [920, 87] width 9 height 9
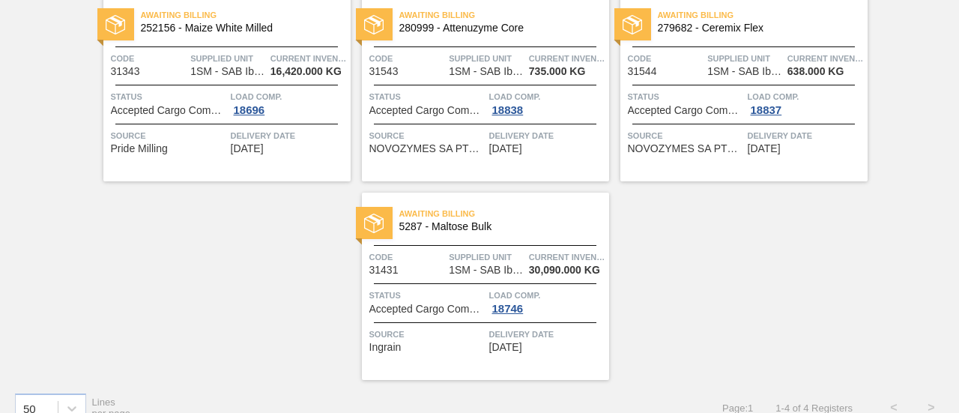
scroll to position [150, 0]
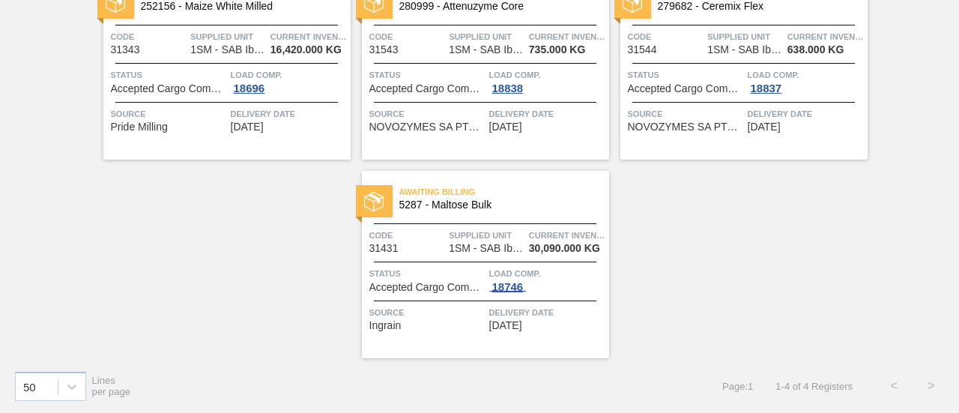
click at [503, 285] on div "18746" at bounding box center [507, 287] width 37 height 12
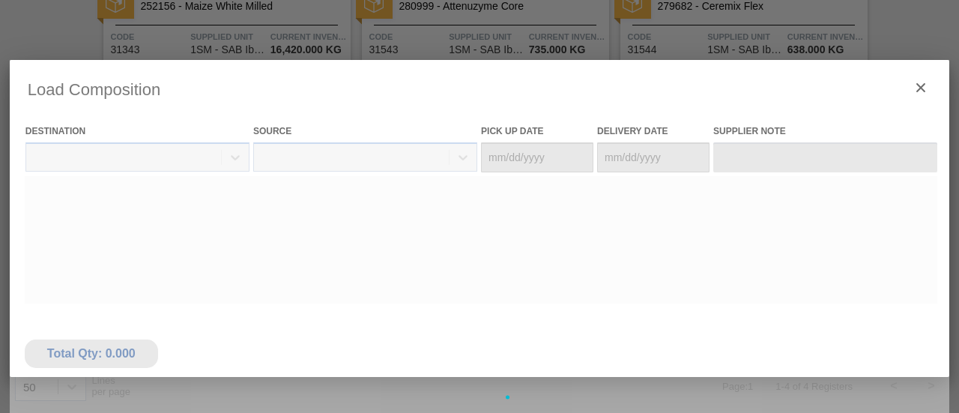
type Date "[DATE]"
type Date "09/13/2025"
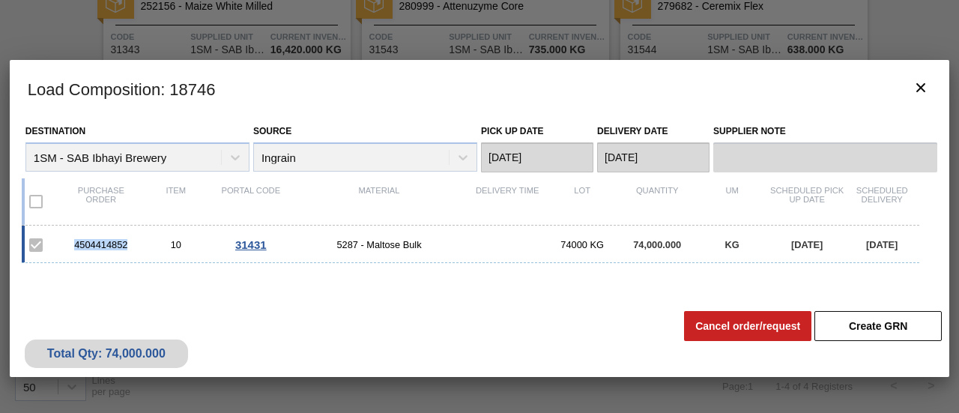
drag, startPoint x: 130, startPoint y: 242, endPoint x: 64, endPoint y: 240, distance: 65.9
click at [64, 240] on div "4504414852" at bounding box center [101, 244] width 75 height 11
copy div "4504414852"
click at [924, 92] on icon "botão de ícone" at bounding box center [920, 88] width 18 height 18
